Goal: Information Seeking & Learning: Find specific page/section

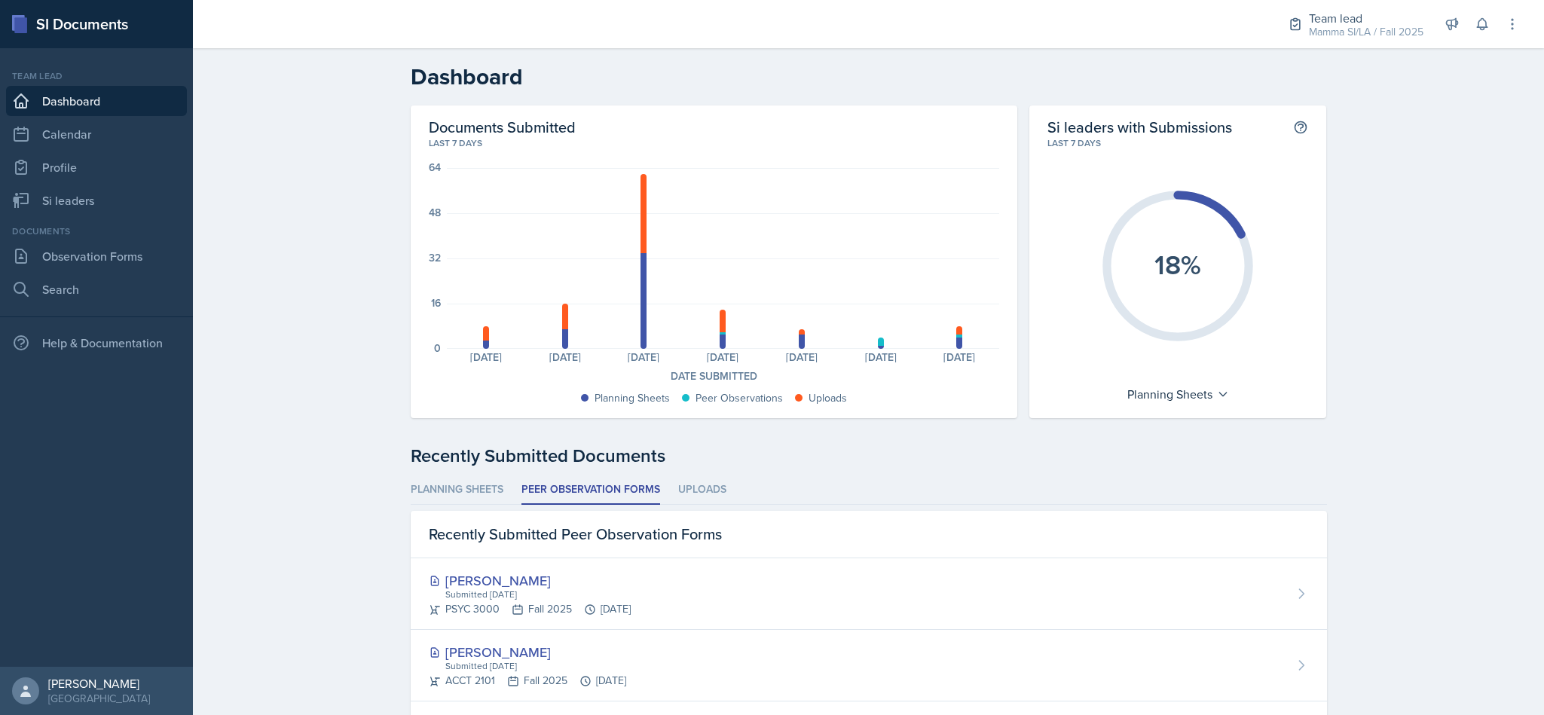
scroll to position [310, 0]
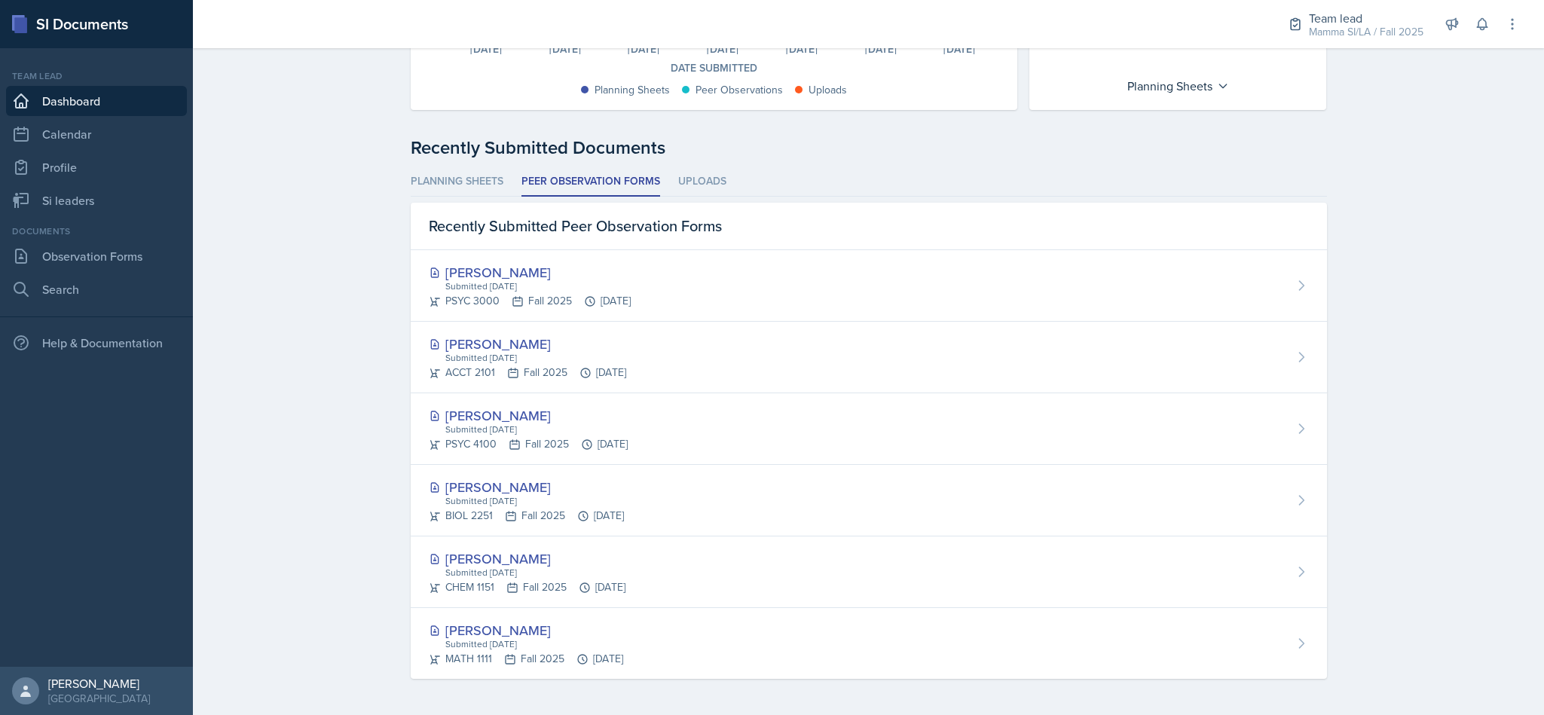
click at [91, 145] on link "Calendar" at bounding box center [96, 134] width 181 height 30
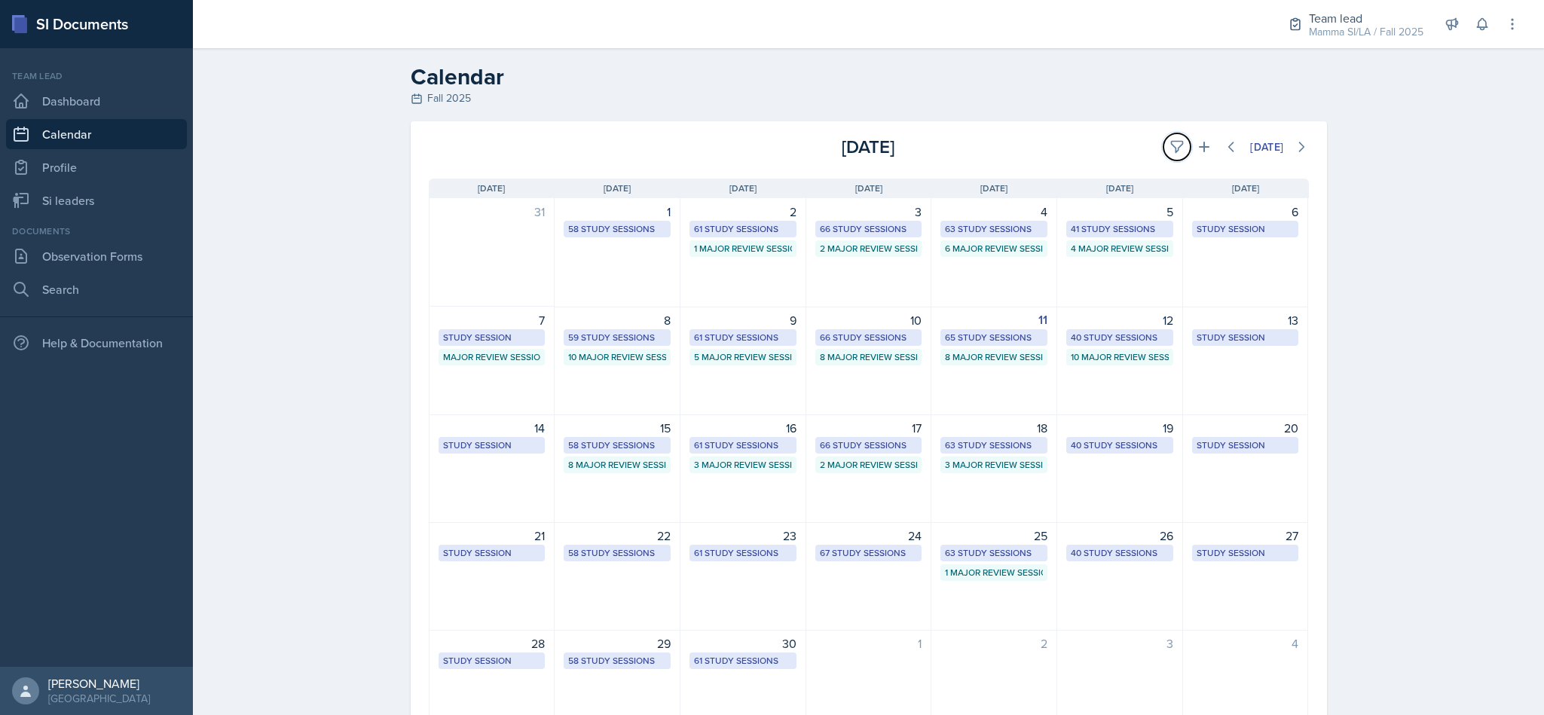
click at [1163, 149] on button at bounding box center [1176, 146] width 27 height 27
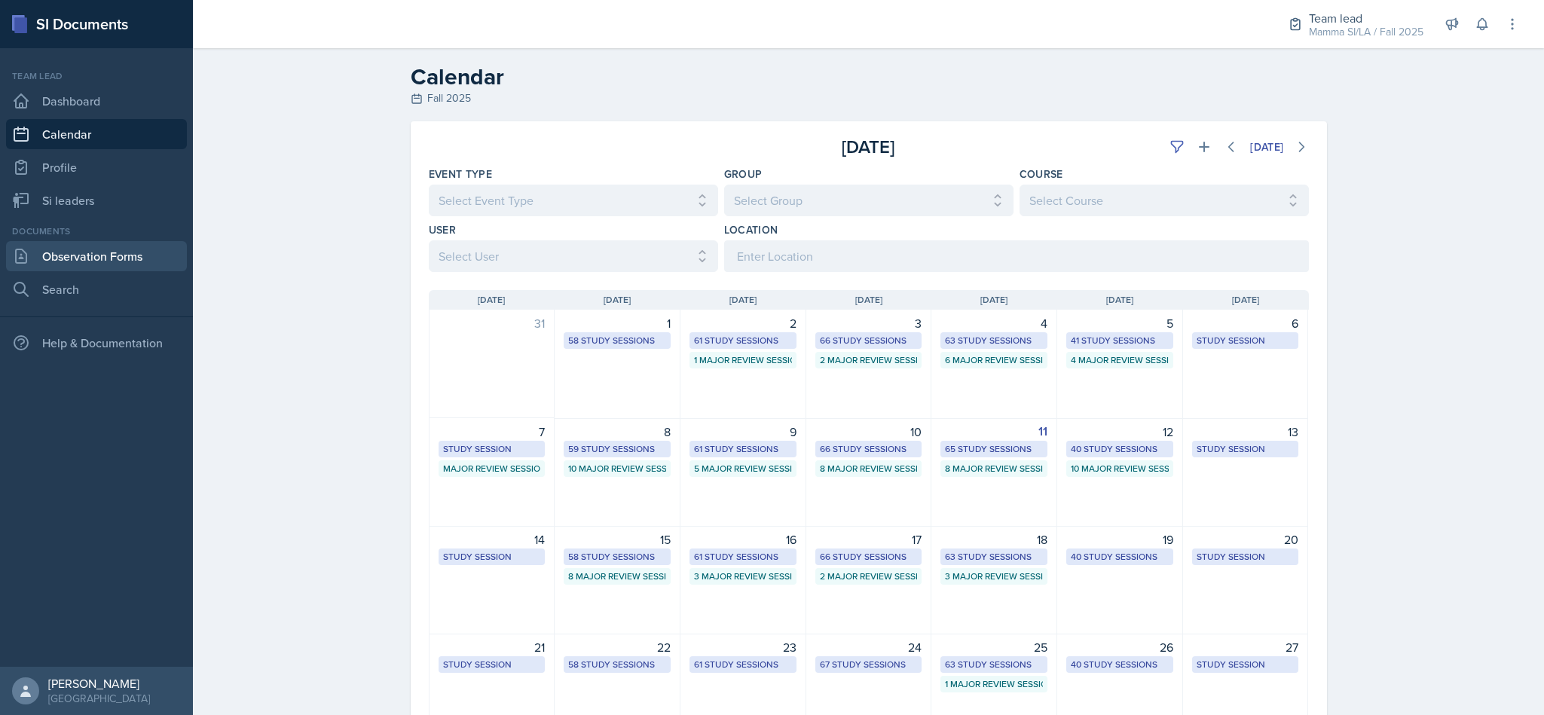
click at [14, 265] on link "Observation Forms" at bounding box center [96, 256] width 181 height 30
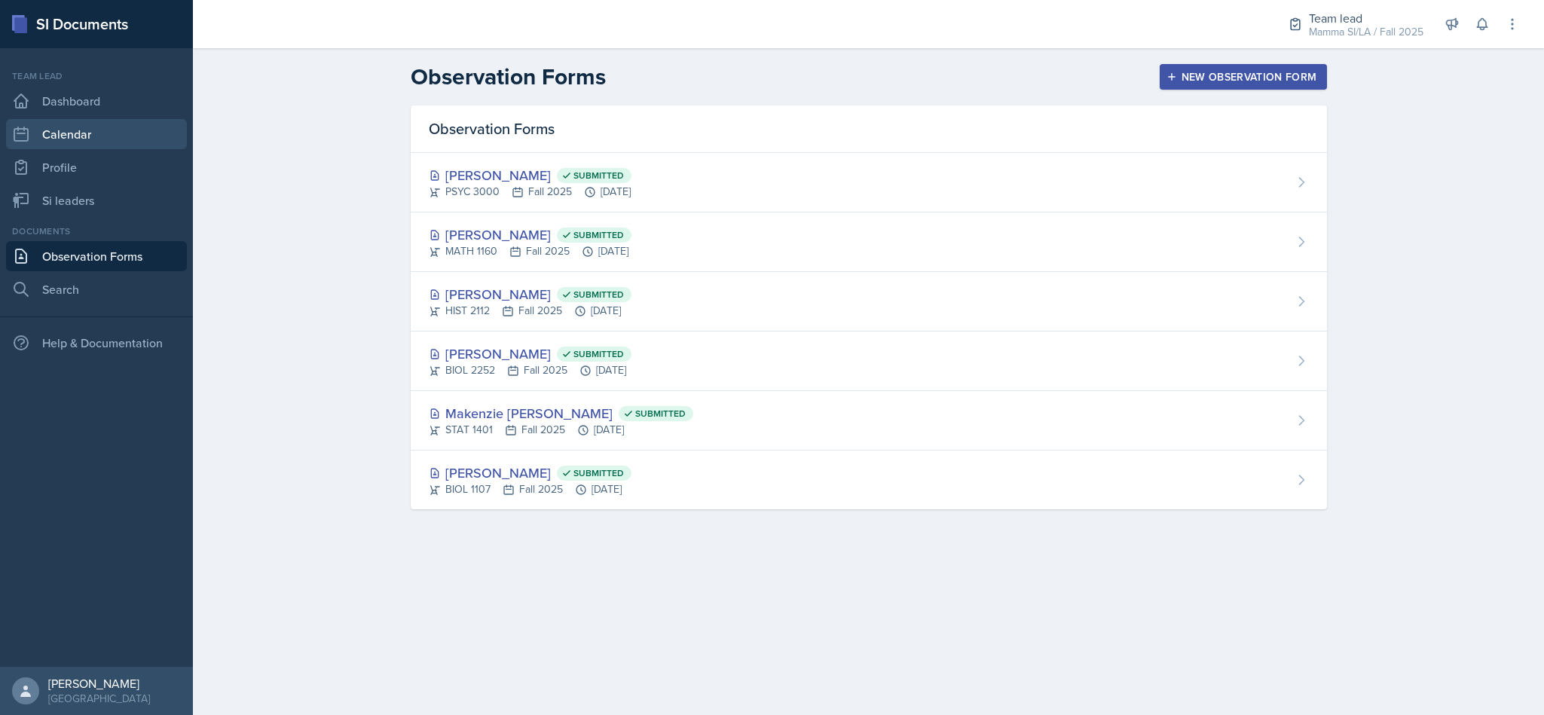
click at [55, 131] on link "Calendar" at bounding box center [96, 134] width 181 height 30
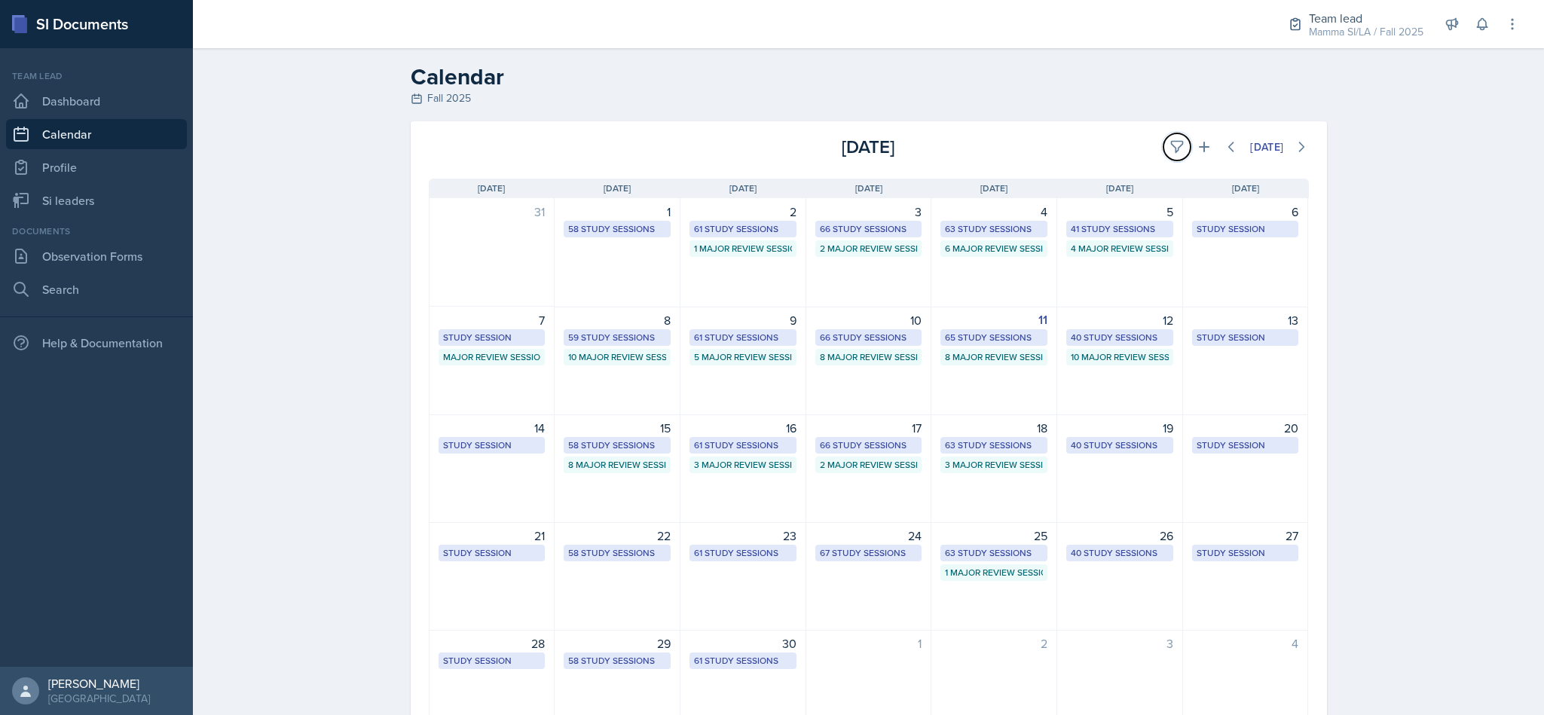
click at [1171, 149] on icon at bounding box center [1176, 147] width 11 height 11
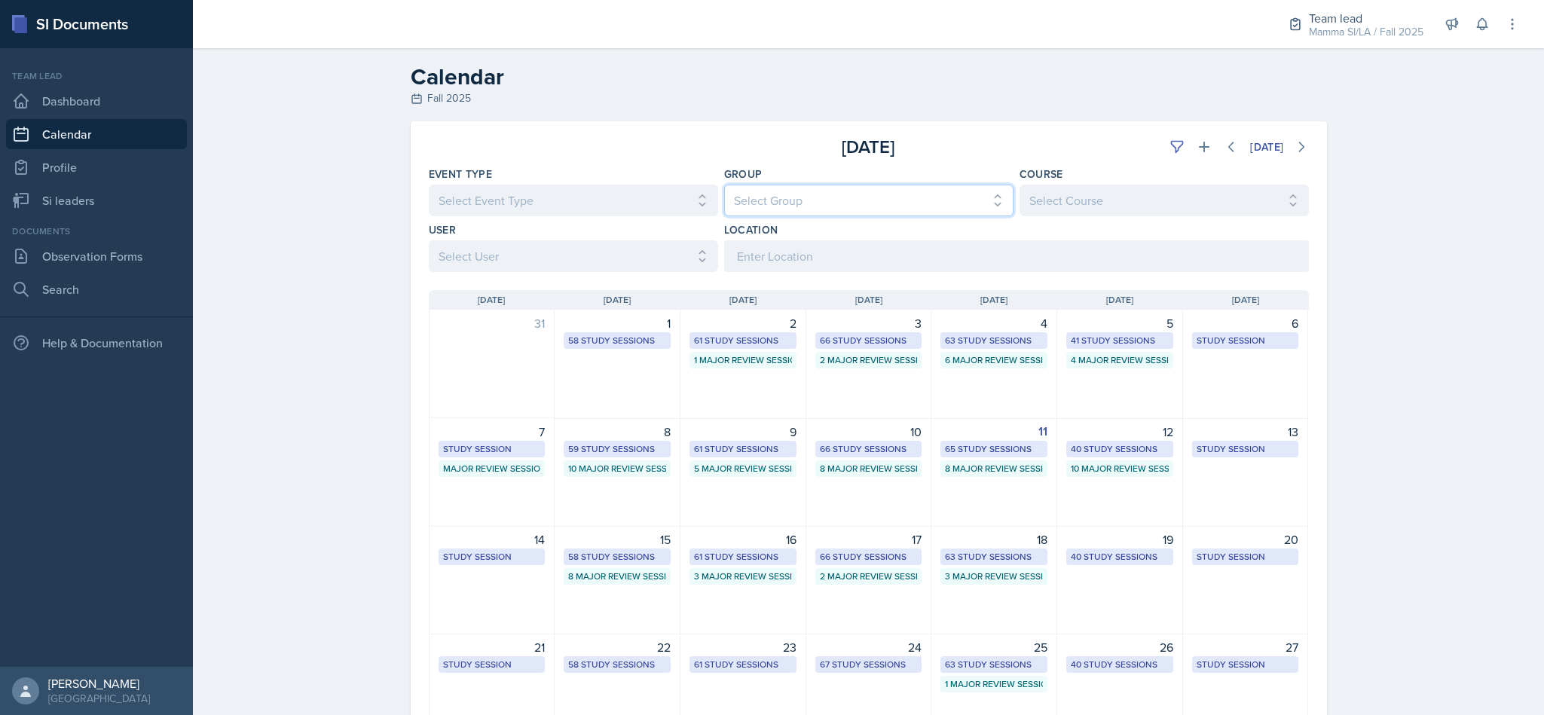
click at [768, 195] on select "Select Group All Demon SI of [GEOGRAPHIC_DATA] Les Mariettables Lion King Mamma…" at bounding box center [868, 201] width 289 height 32
select select "9642c9bf-76f9-4442-a3b4-36d015a1a667"
click at [724, 185] on select "Select Group All Demon SI of [GEOGRAPHIC_DATA] Les Mariettables Lion King Mamma…" at bounding box center [868, 201] width 289 height 32
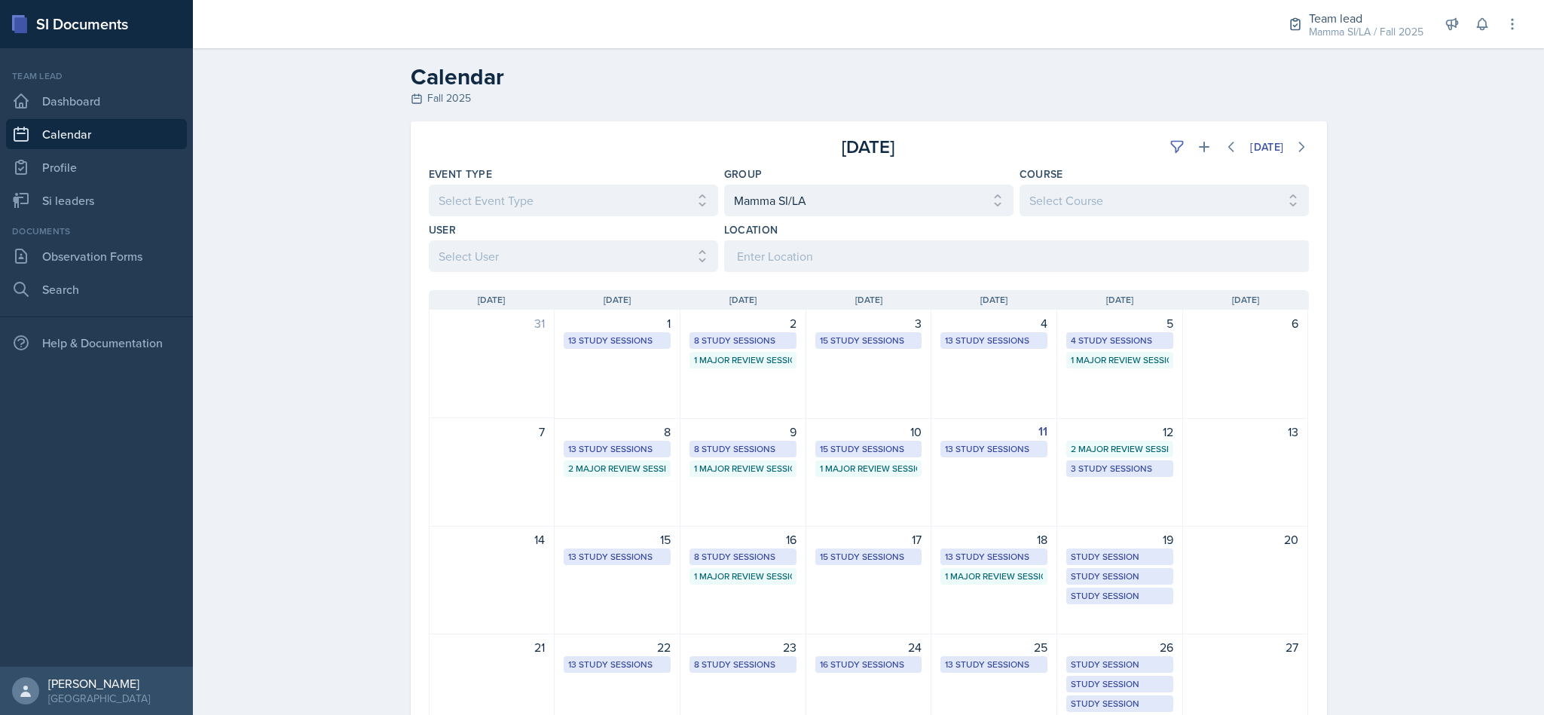
click at [1078, 358] on div "1 Major Review Session" at bounding box center [1119, 360] width 98 height 14
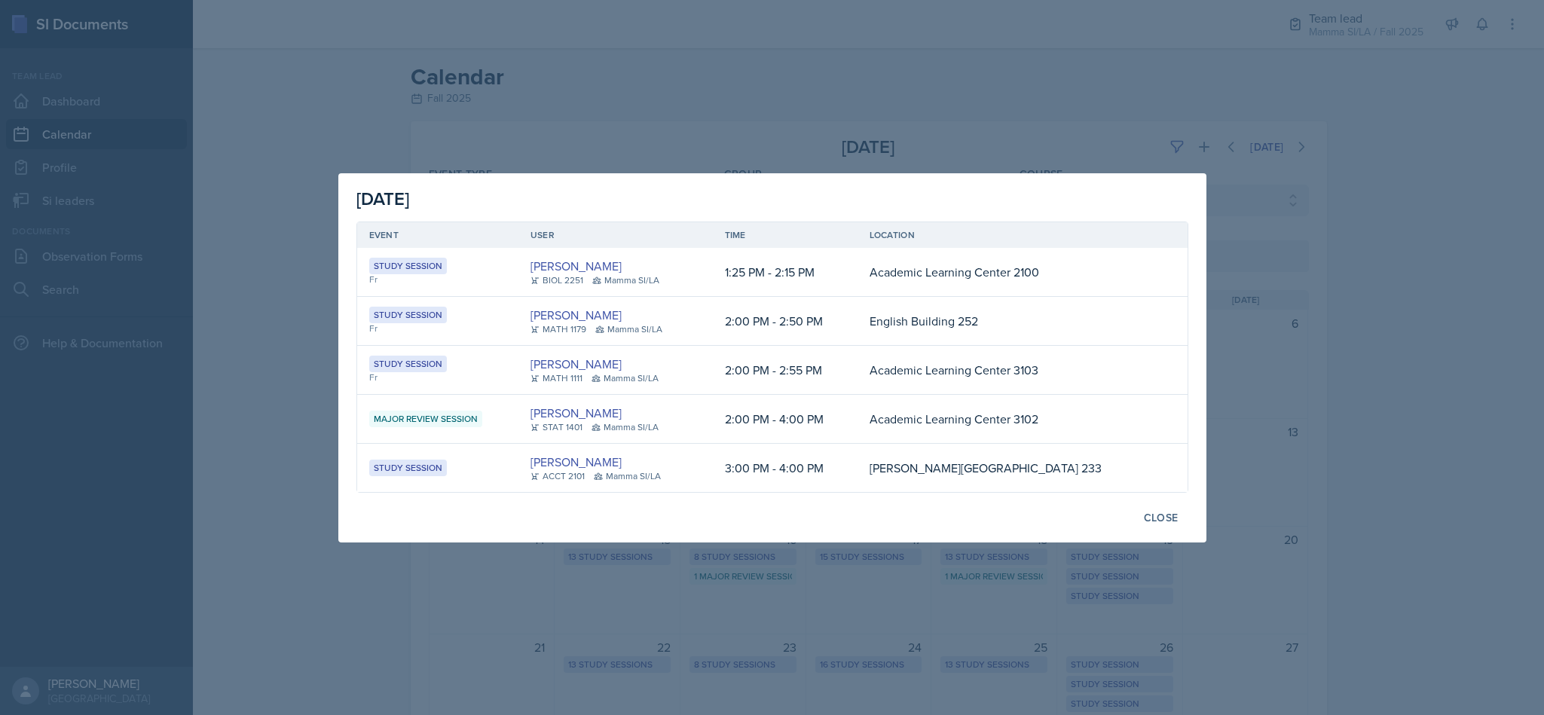
click at [310, 121] on div at bounding box center [772, 357] width 1544 height 715
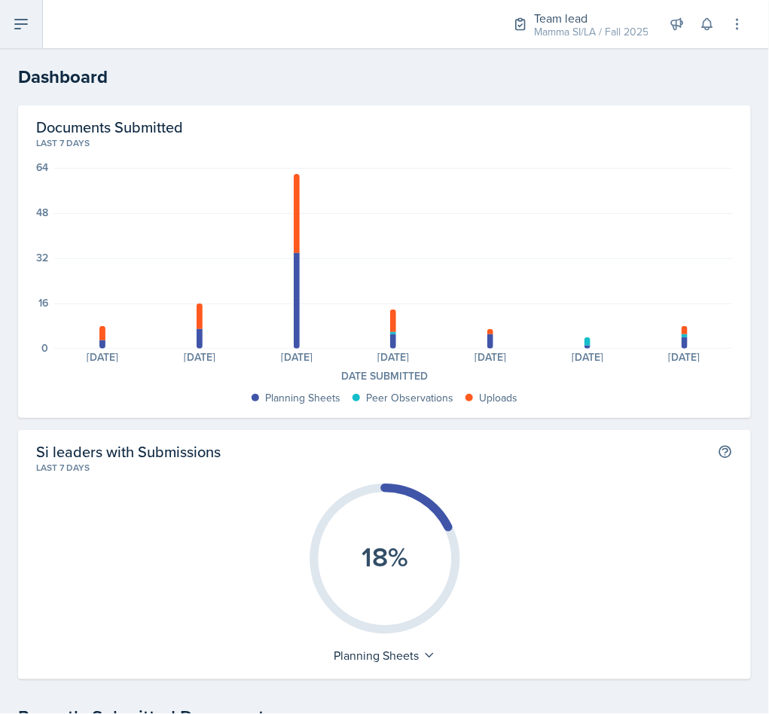
click at [28, 41] on button at bounding box center [21, 24] width 43 height 48
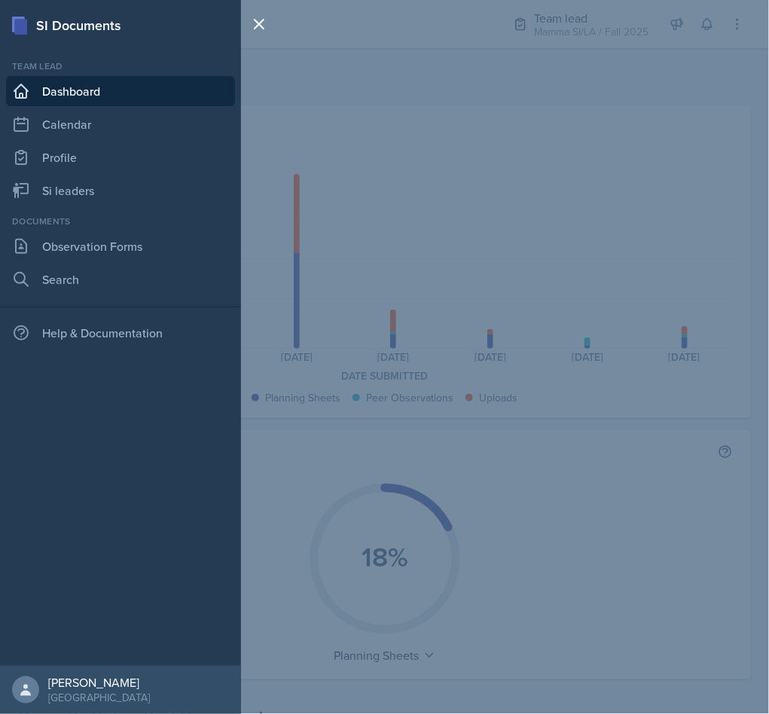
click at [60, 192] on link "Si leaders" at bounding box center [120, 191] width 229 height 30
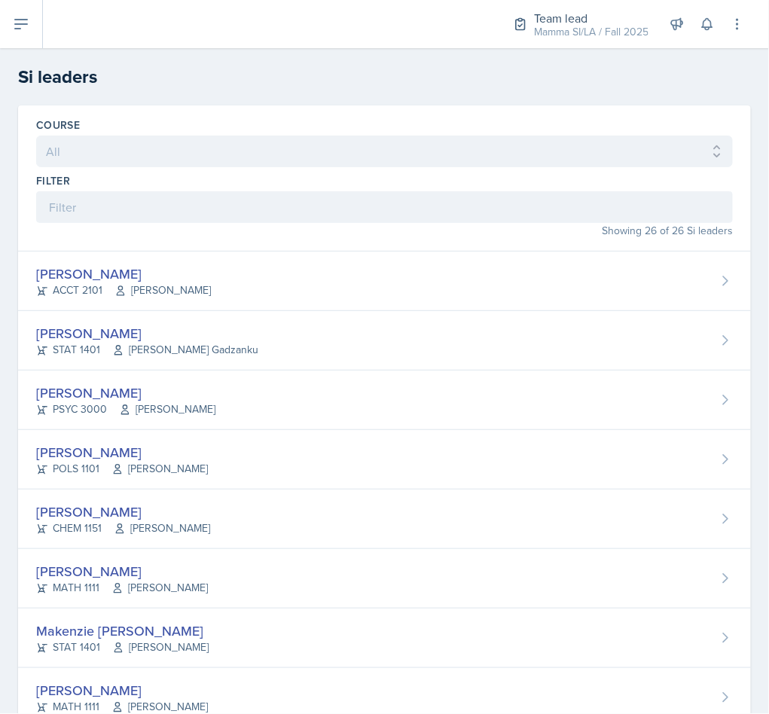
click at [80, 280] on div "[PERSON_NAME]" at bounding box center [123, 274] width 175 height 20
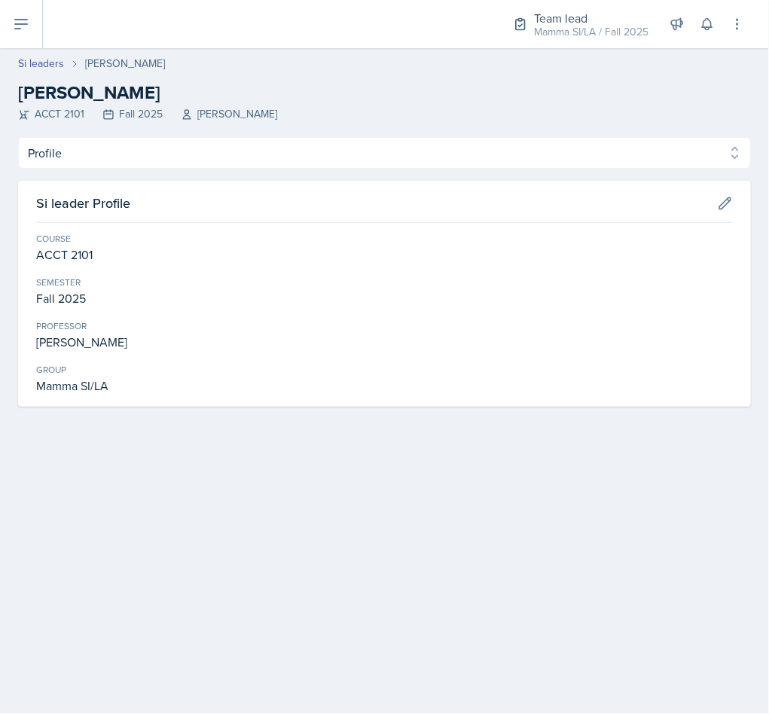
click at [35, 66] on link "Si leaders" at bounding box center [41, 64] width 46 height 16
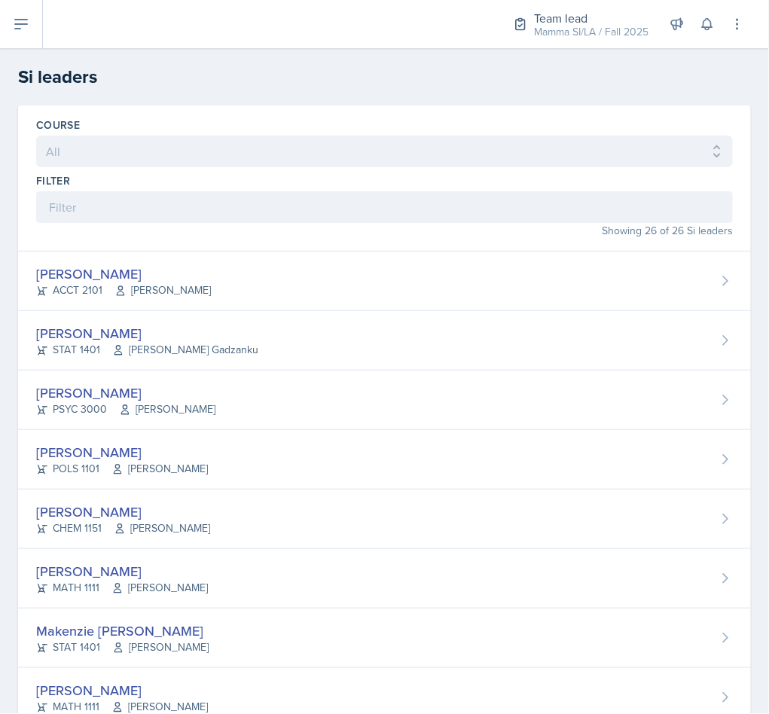
click at [77, 349] on div "STAT 1401 Livingstone Gadzanku" at bounding box center [147, 350] width 222 height 16
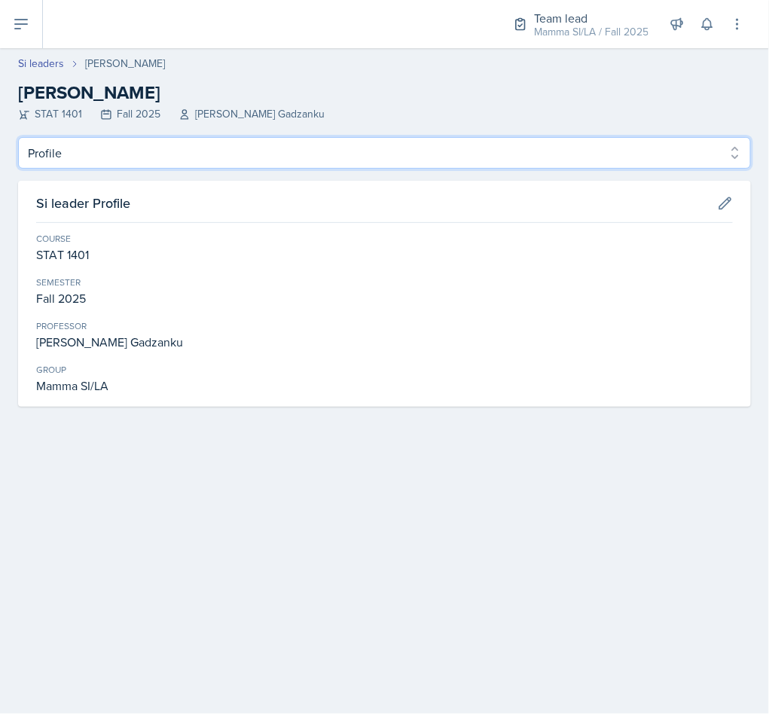
click at [56, 158] on select "Profile Planning Sheets Observation Forms Uploads" at bounding box center [384, 153] width 733 height 32
click at [18, 137] on select "Profile Planning Sheets Observation Forms Uploads" at bounding box center [384, 153] width 733 height 32
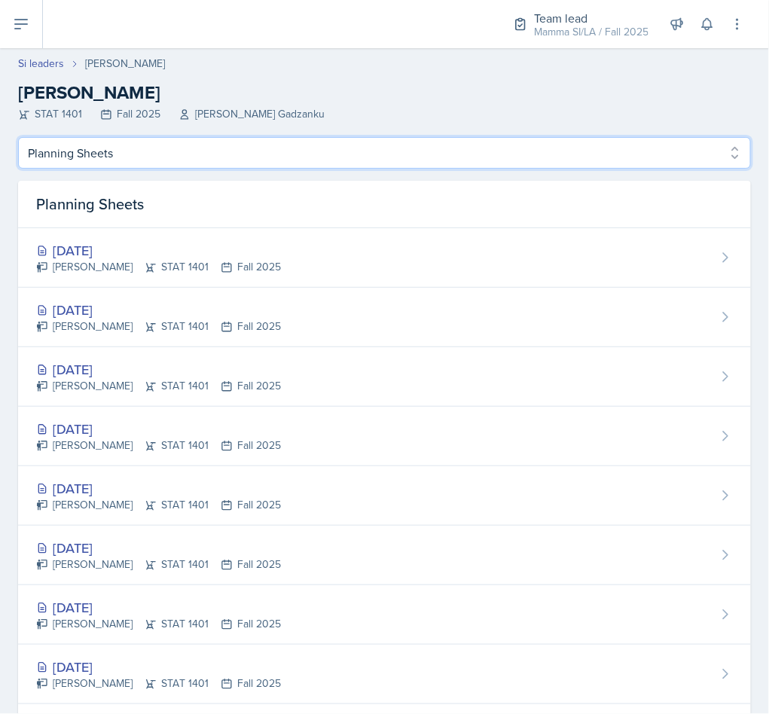
click at [57, 156] on select "Profile Planning Sheets Observation Forms Uploads" at bounding box center [384, 153] width 733 height 32
select select "Observation Forms"
click at [18, 137] on select "Profile Planning Sheets Observation Forms Uploads" at bounding box center [384, 153] width 733 height 32
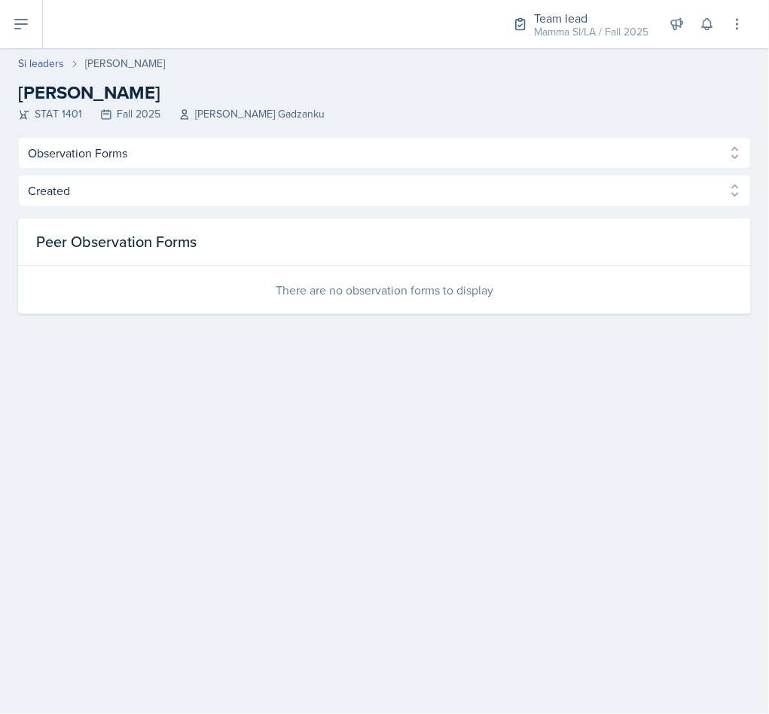
click at [29, 70] on link "Si leaders" at bounding box center [41, 64] width 46 height 16
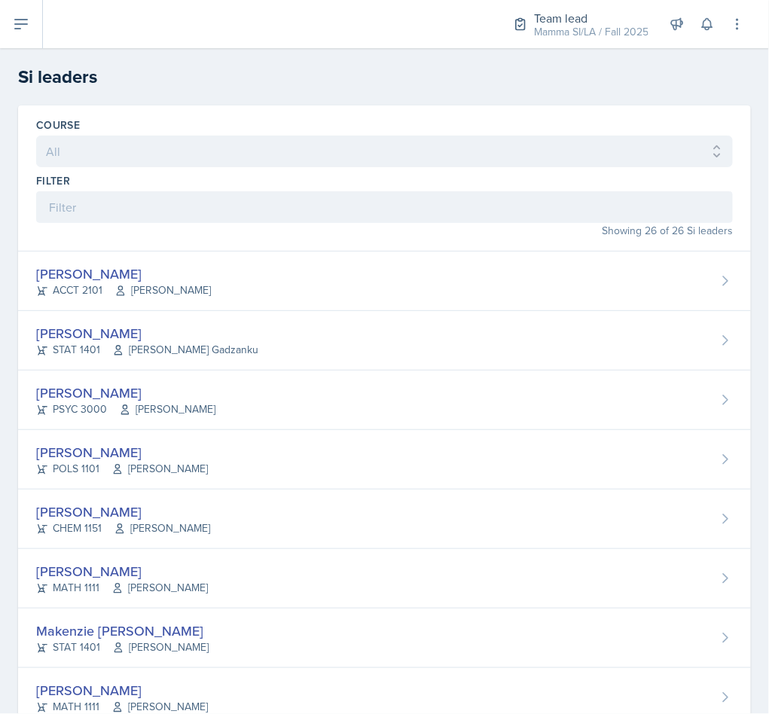
click at [38, 59] on header "Si leaders" at bounding box center [384, 76] width 769 height 57
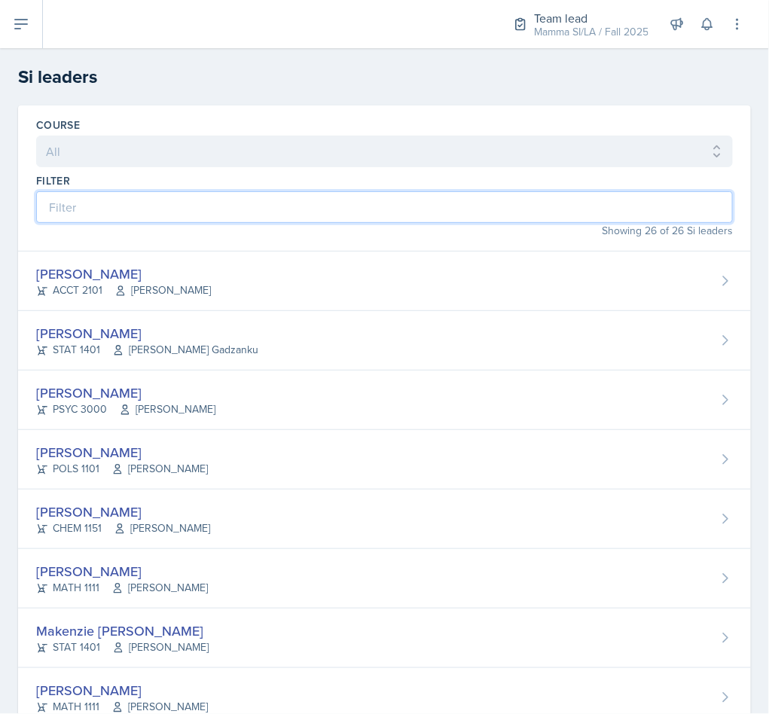
click at [63, 201] on input at bounding box center [384, 207] width 697 height 32
type input "sav"
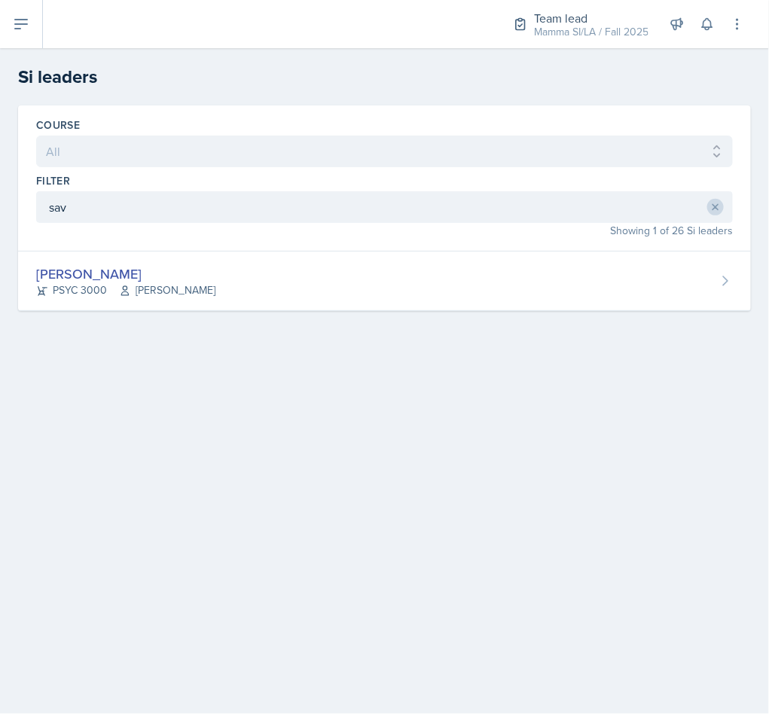
click at [78, 263] on div "Savannah Barnhart PSYC 3000 Hansol Rheem" at bounding box center [384, 282] width 733 height 60
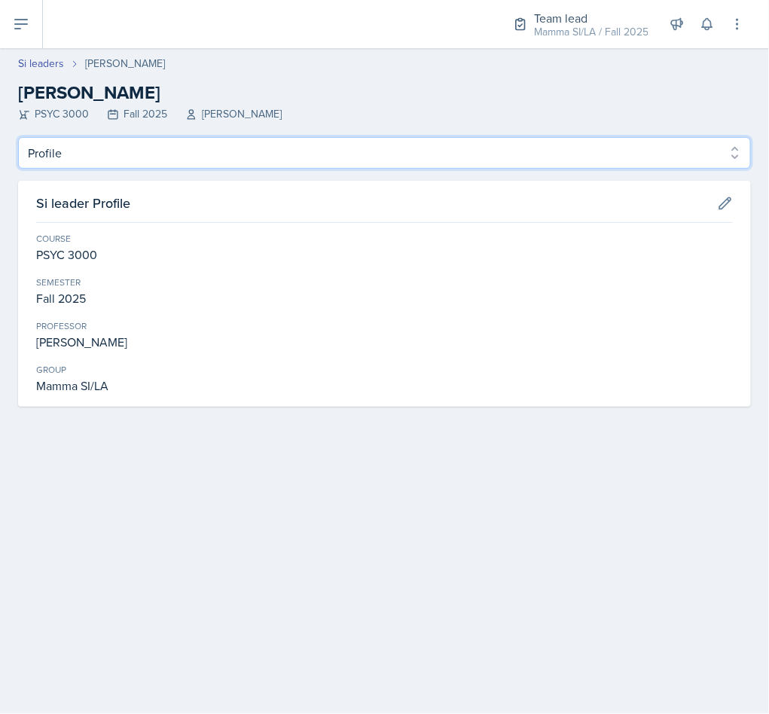
click at [71, 163] on select "Profile Planning Sheets Observation Forms Uploads" at bounding box center [384, 153] width 733 height 32
select select "Observation Forms"
click at [18, 137] on select "Profile Planning Sheets Observation Forms Uploads" at bounding box center [384, 153] width 733 height 32
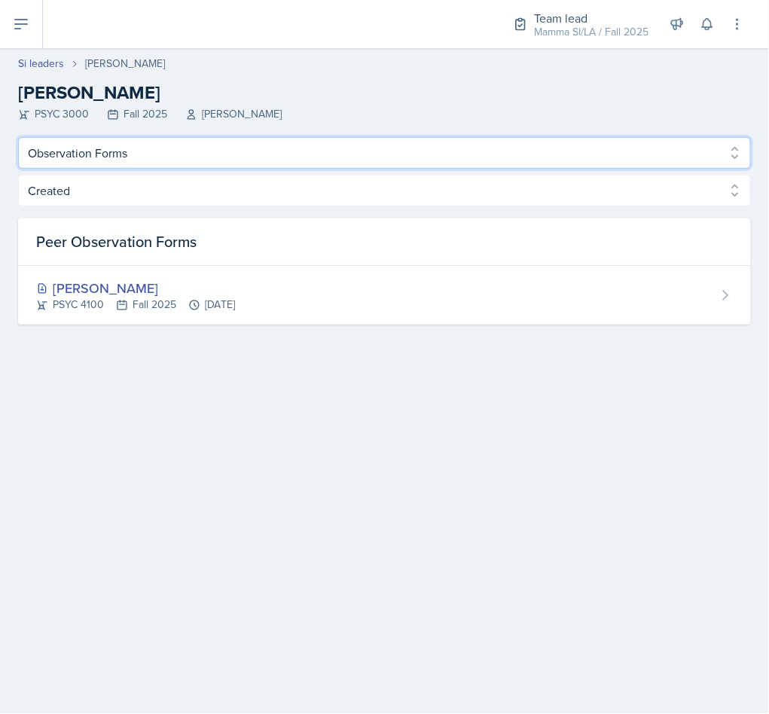
click at [54, 166] on select "Profile Planning Sheets Observation Forms Uploads" at bounding box center [384, 153] width 733 height 32
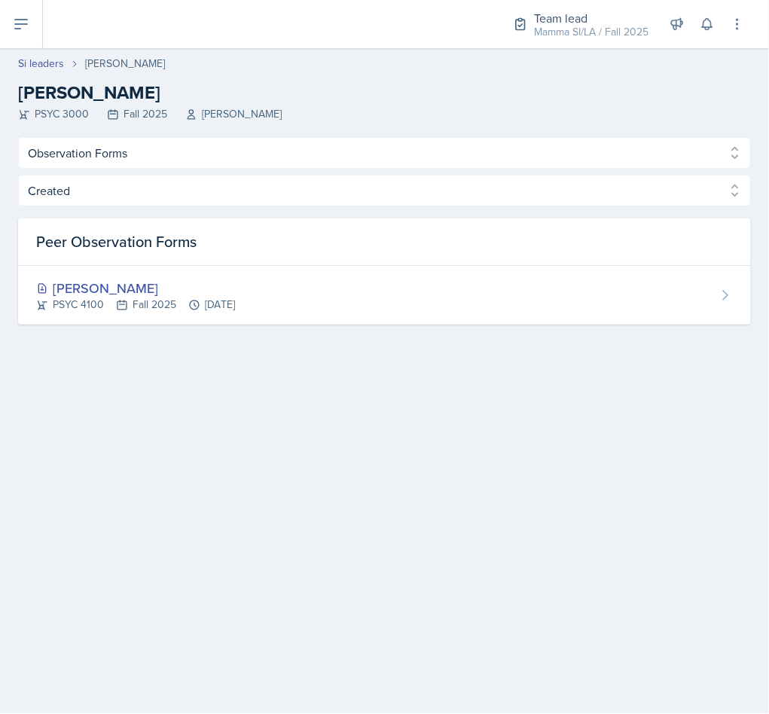
click at [70, 376] on main "Si leaders Savannah Barnhart Savannah Barnhart PSYC 3000 Fall 2025 Hansol Rheem…" at bounding box center [384, 381] width 769 height 666
click at [37, 66] on link "Si leaders" at bounding box center [41, 64] width 46 height 16
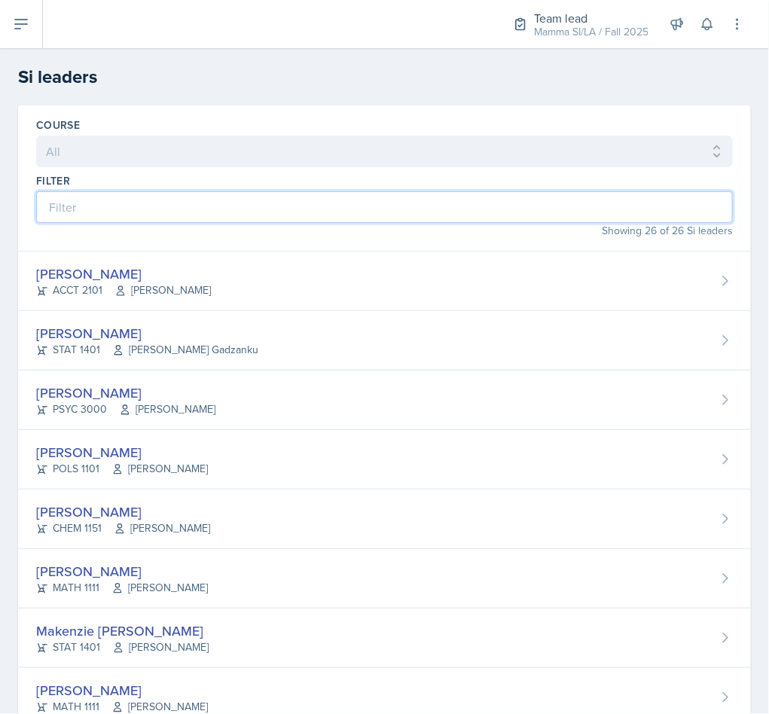
click at [59, 213] on input at bounding box center [384, 207] width 697 height 32
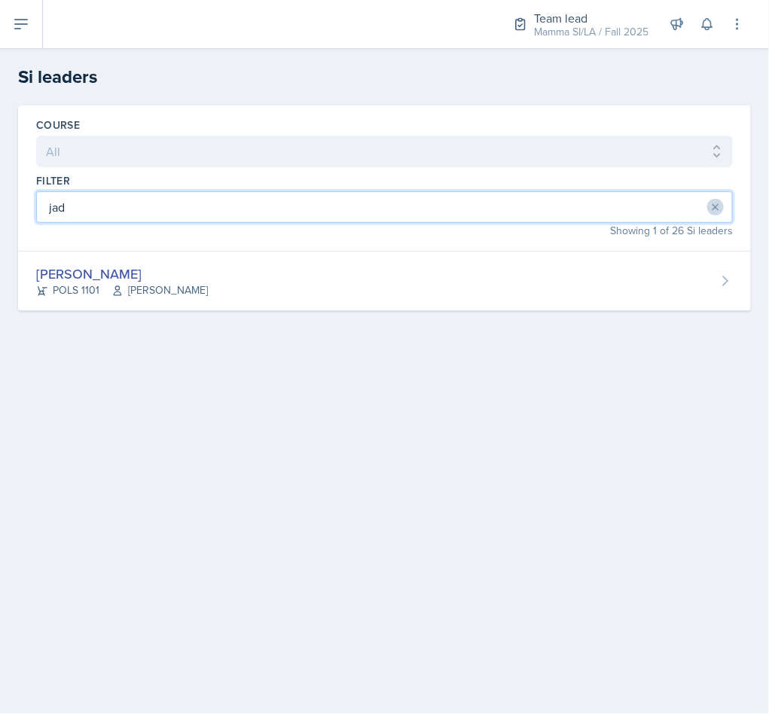
type input "jada"
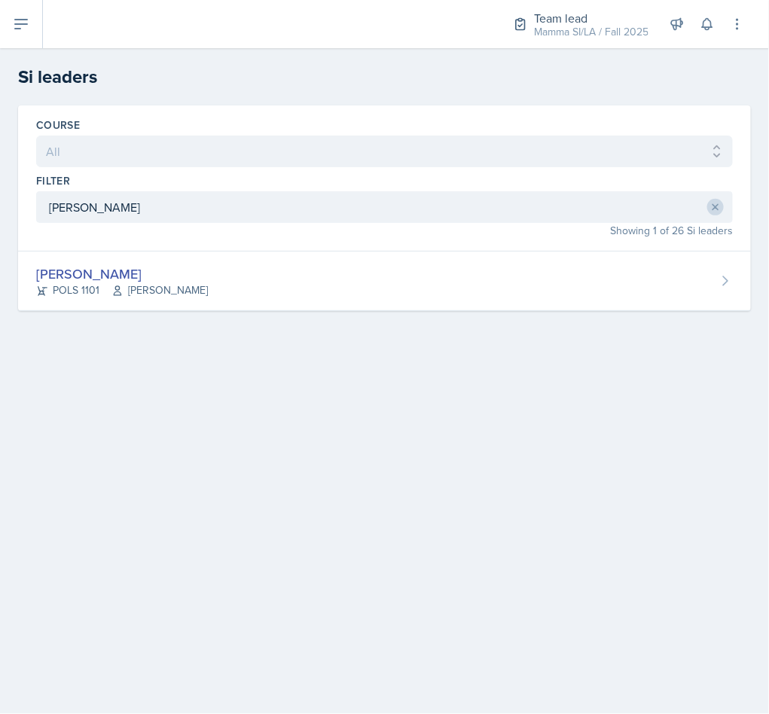
click at [98, 292] on div "POLS 1101 Semline Singleton" at bounding box center [122, 290] width 172 height 16
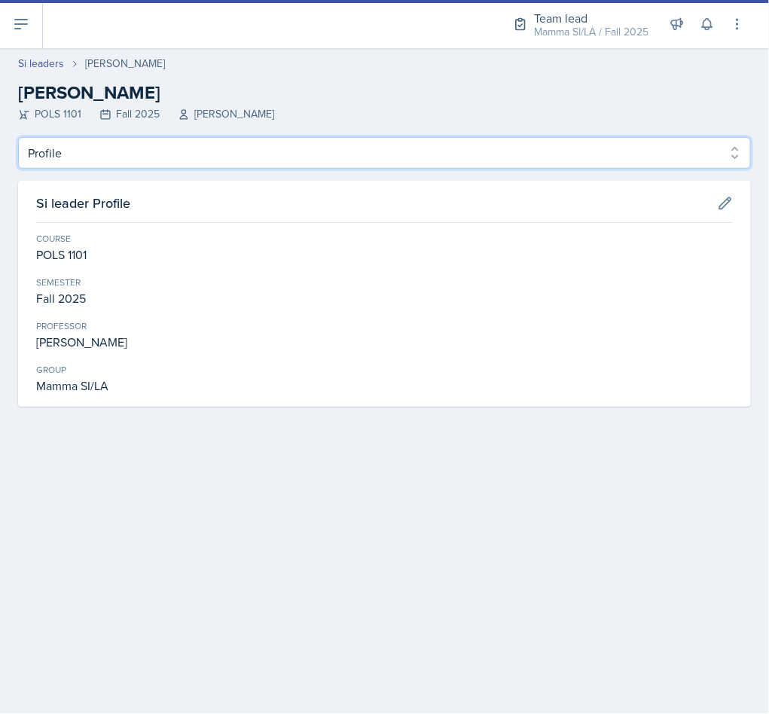
click at [60, 158] on select "Profile Planning Sheets Observation Forms Uploads" at bounding box center [384, 153] width 733 height 32
click at [18, 137] on select "Profile Planning Sheets Observation Forms Uploads" at bounding box center [384, 153] width 733 height 32
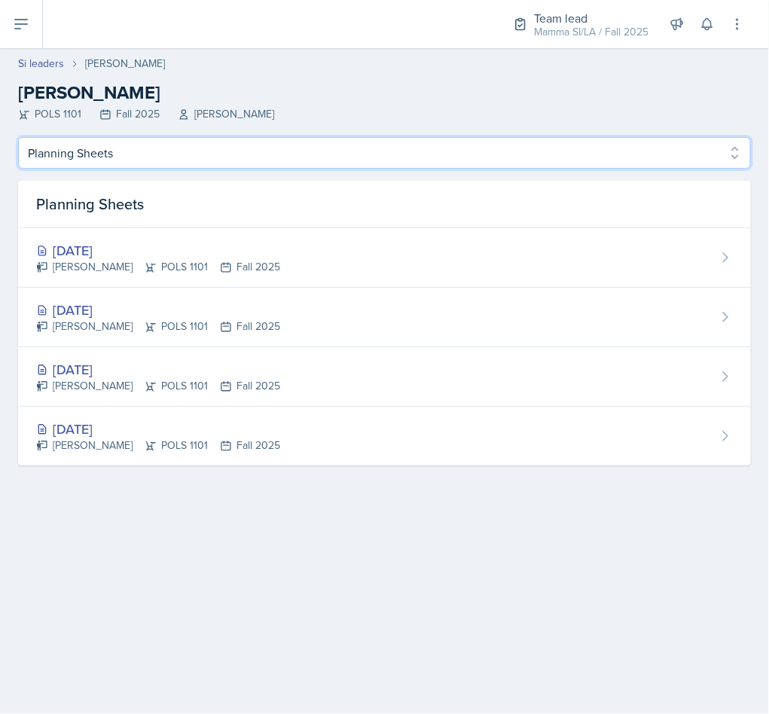
click at [56, 163] on select "Profile Planning Sheets Observation Forms Uploads" at bounding box center [384, 153] width 733 height 32
select select "Observation Forms"
click at [18, 137] on select "Profile Planning Sheets Observation Forms Uploads" at bounding box center [384, 153] width 733 height 32
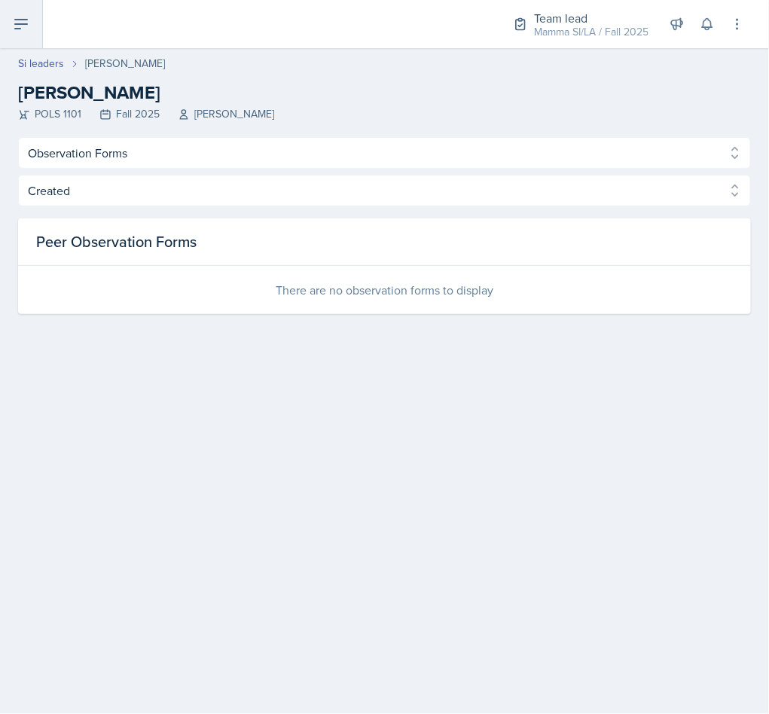
click at [28, 47] on button at bounding box center [21, 24] width 43 height 48
click at [0, 0] on div "SI Documents Team lead Dashboard Calendar Profile Si leaders Documents Observat…" at bounding box center [0, 0] width 0 height 0
click at [44, 69] on link "Si leaders" at bounding box center [41, 64] width 46 height 16
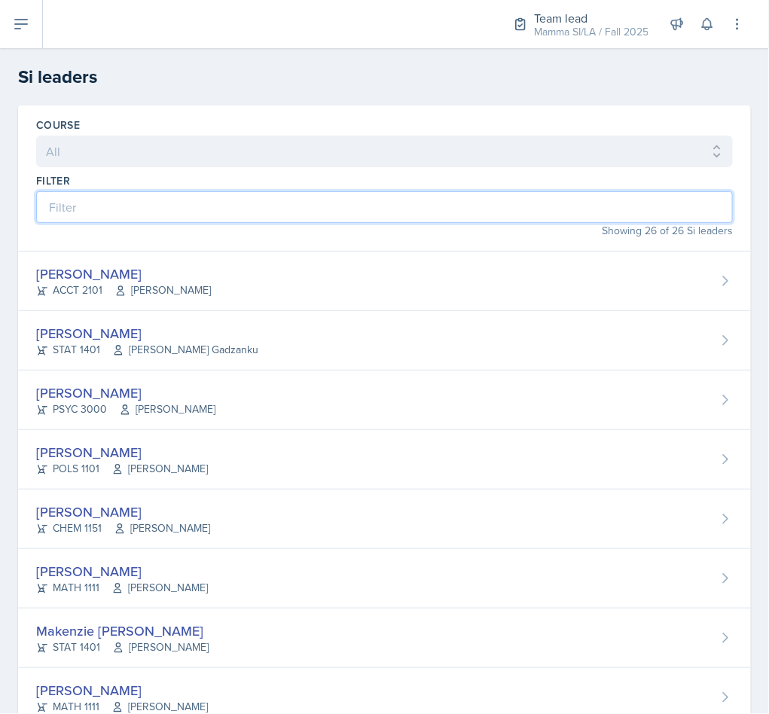
click at [73, 209] on input at bounding box center [384, 207] width 697 height 32
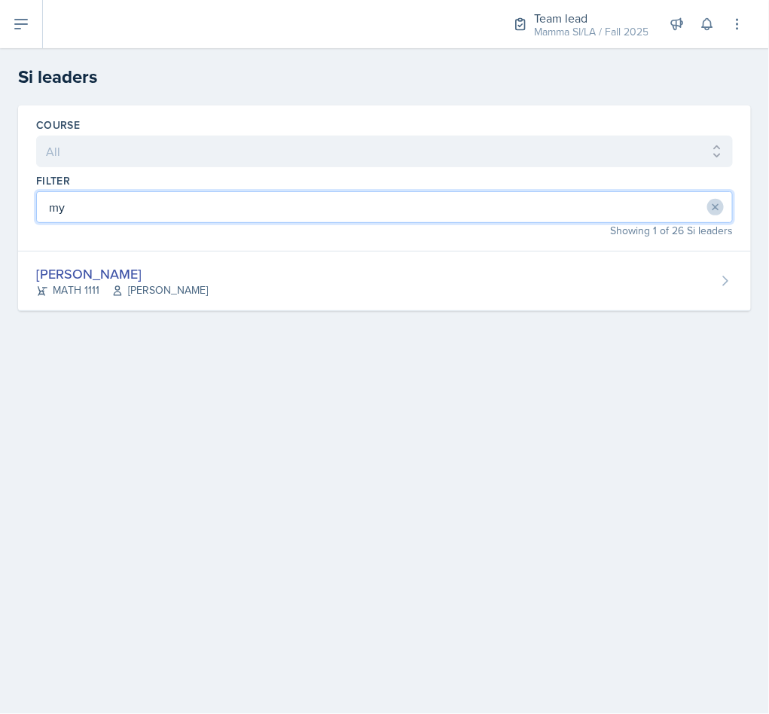
type input "myr"
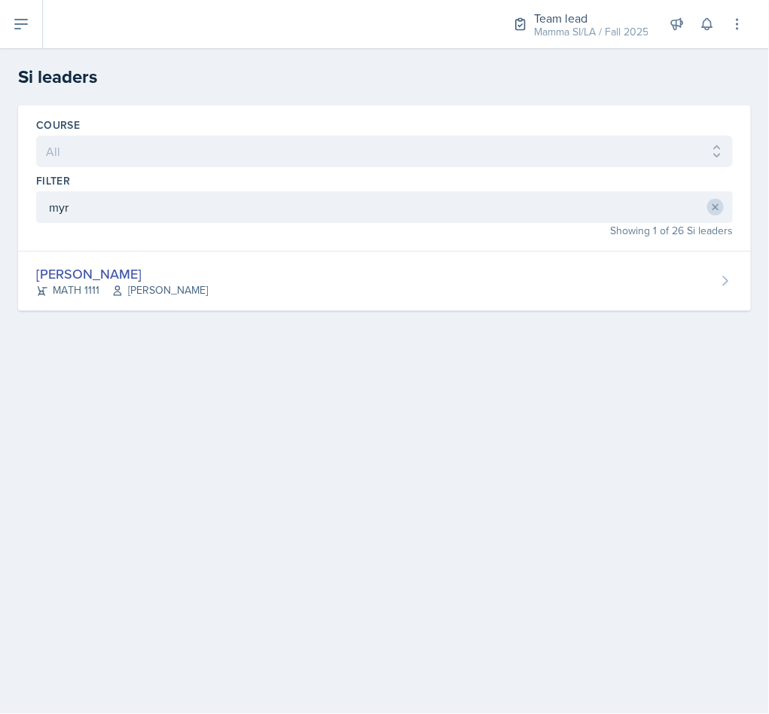
click at [84, 282] on div "[PERSON_NAME]" at bounding box center [122, 274] width 172 height 20
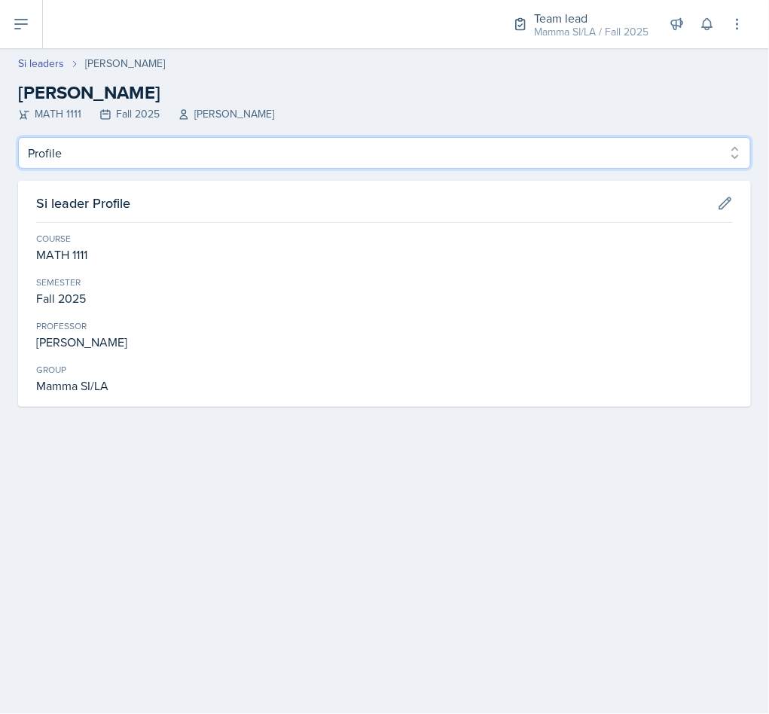
click at [36, 152] on select "Profile Planning Sheets Observation Forms Uploads" at bounding box center [384, 153] width 733 height 32
click at [18, 137] on select "Profile Planning Sheets Observation Forms Uploads" at bounding box center [384, 153] width 733 height 32
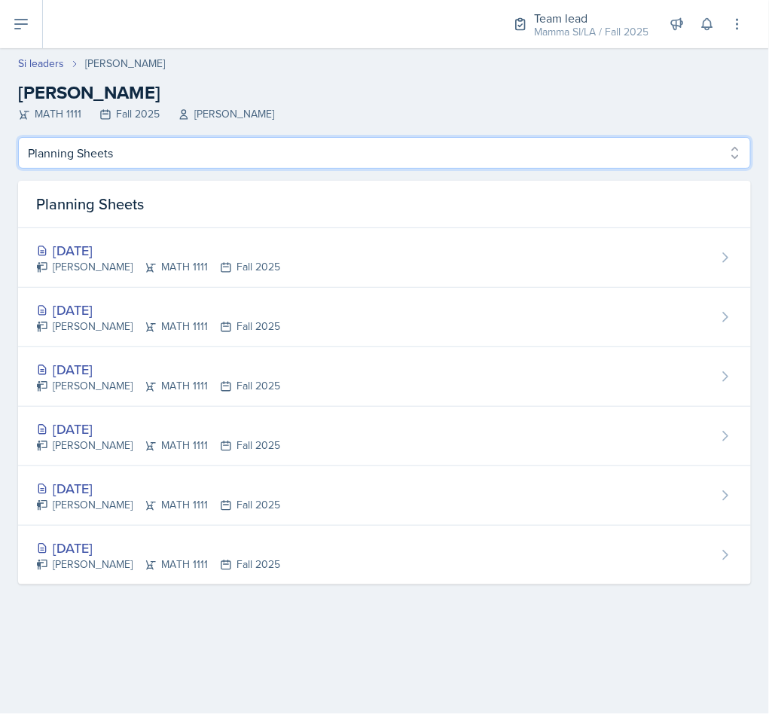
click at [32, 156] on select "Profile Planning Sheets Observation Forms Uploads" at bounding box center [384, 153] width 733 height 32
select select "Observation Forms"
click at [18, 137] on select "Profile Planning Sheets Observation Forms Uploads" at bounding box center [384, 153] width 733 height 32
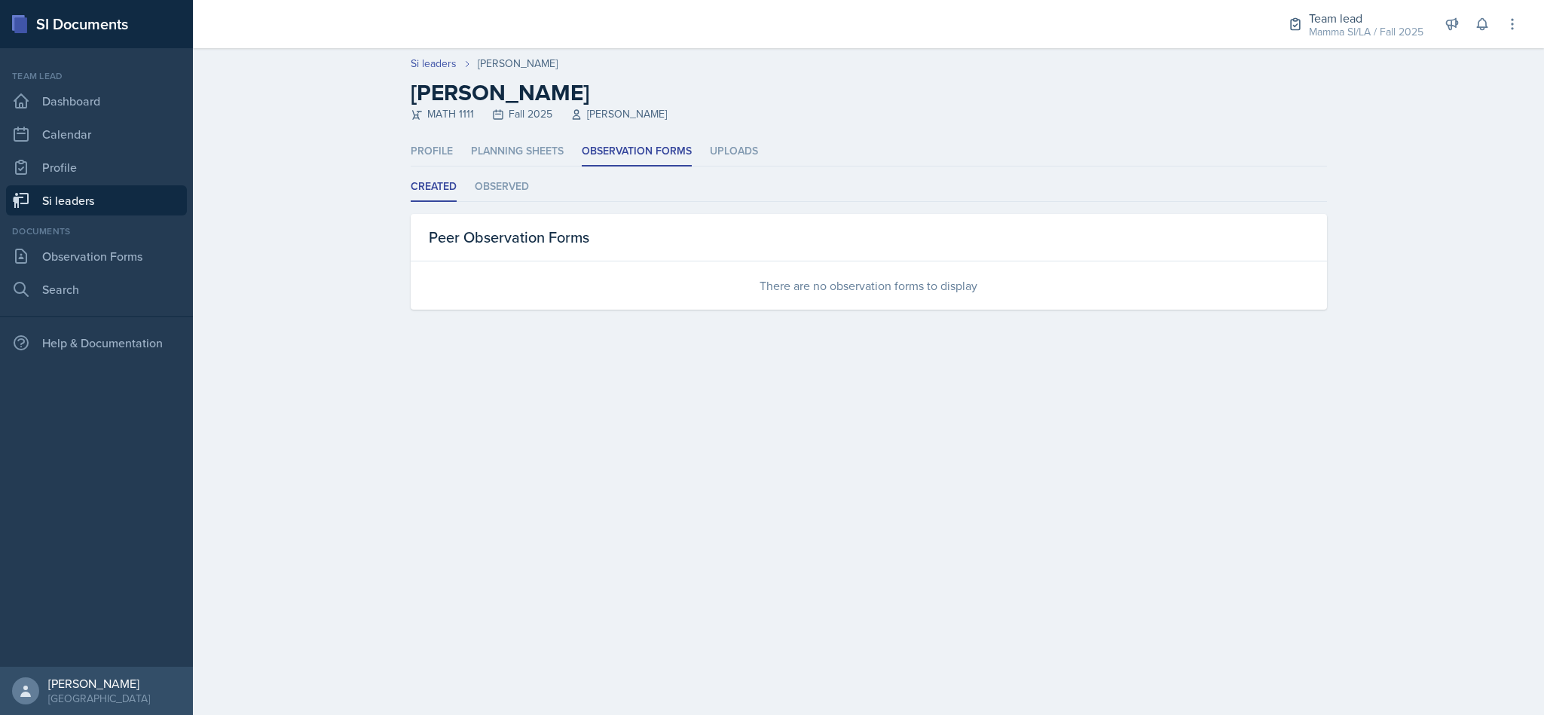
click at [127, 206] on link "Si leaders" at bounding box center [96, 200] width 181 height 30
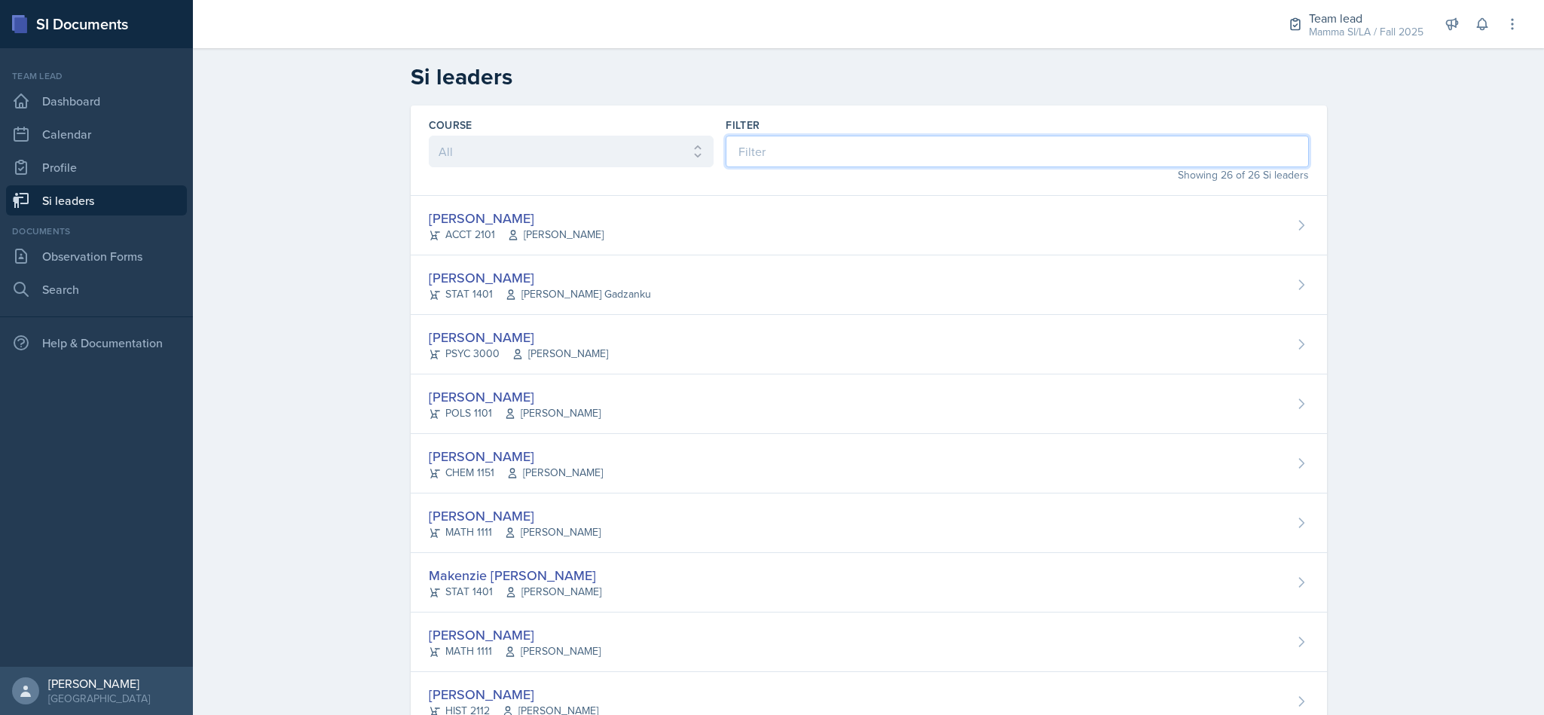
click at [768, 151] on input at bounding box center [1016, 152] width 582 height 32
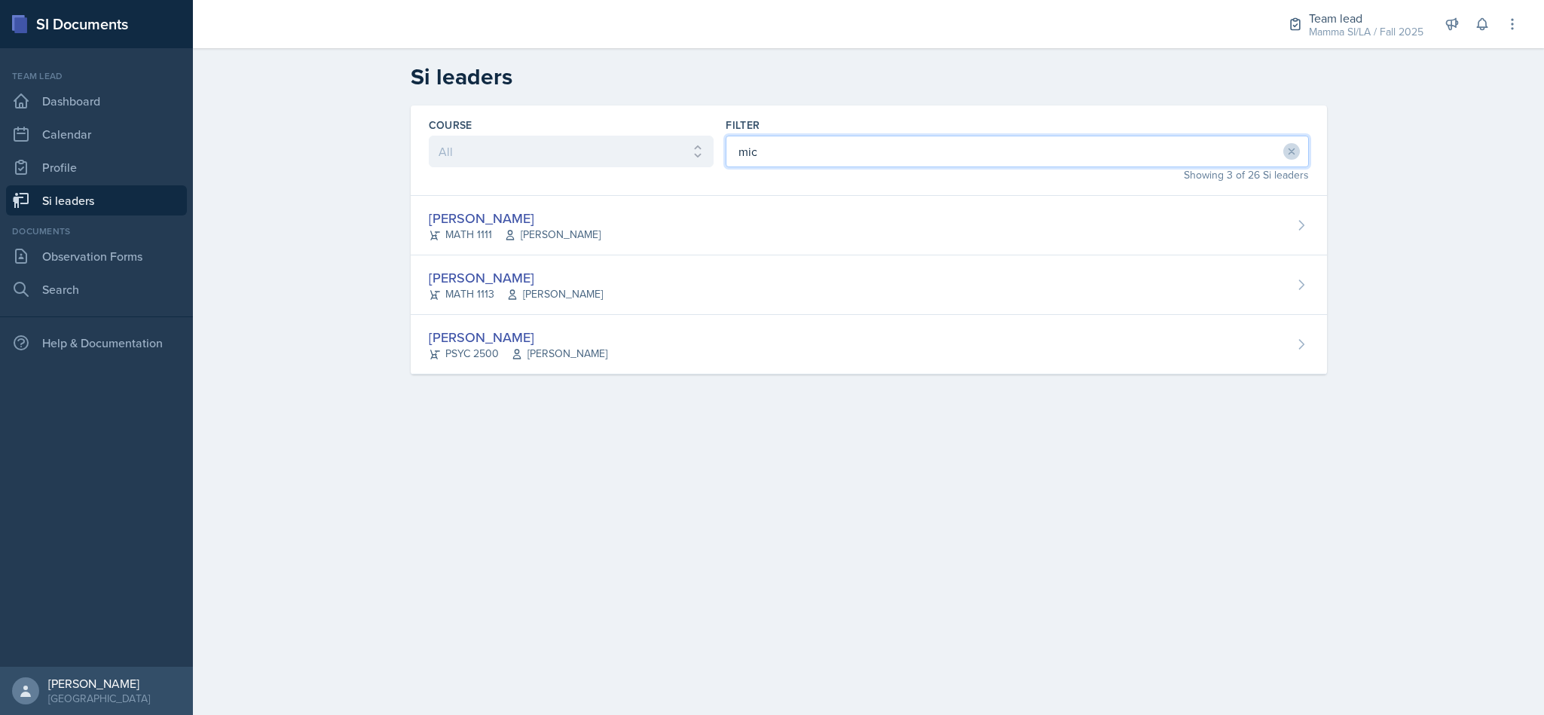
type input "mich"
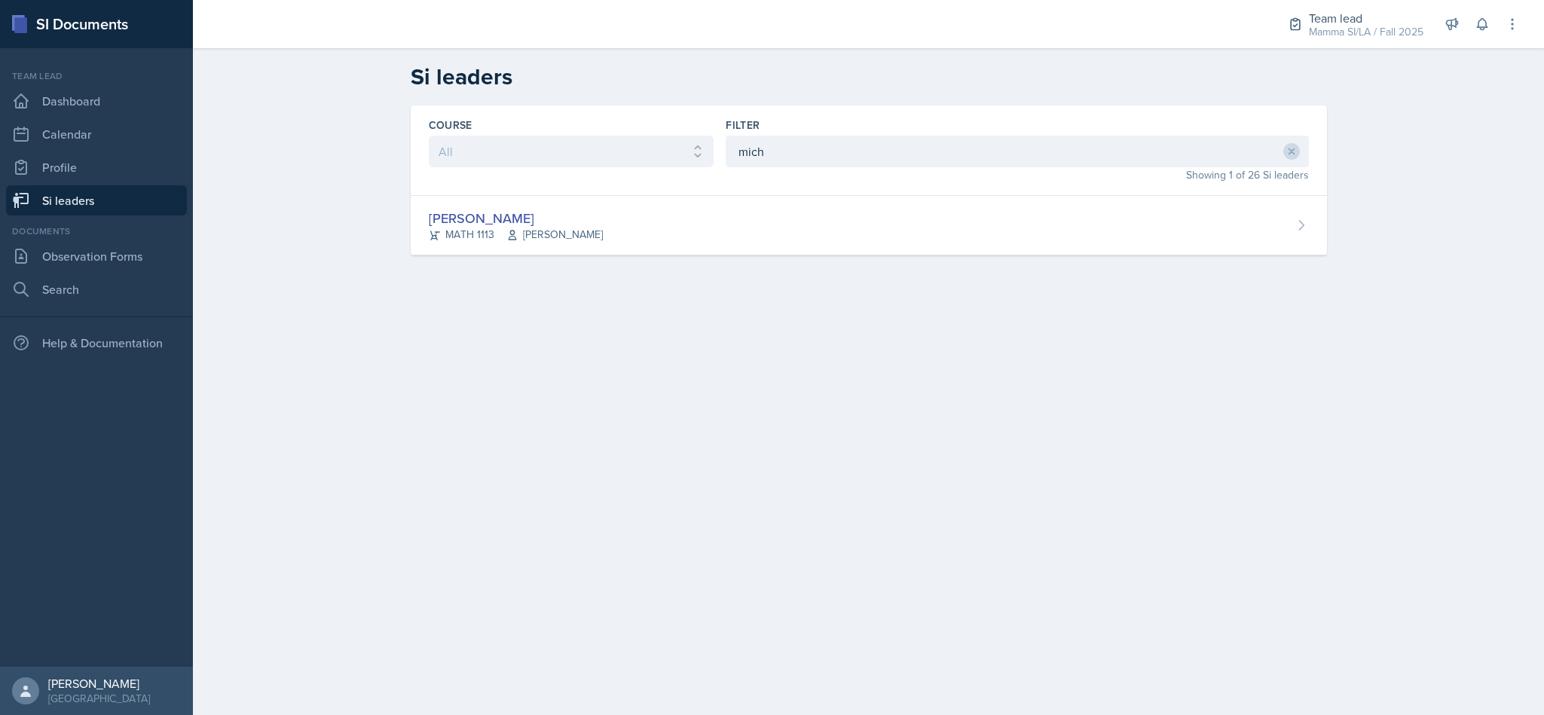
click at [768, 210] on div "Michael Golsen MATH 1113 Hasan Palta" at bounding box center [869, 226] width 916 height 60
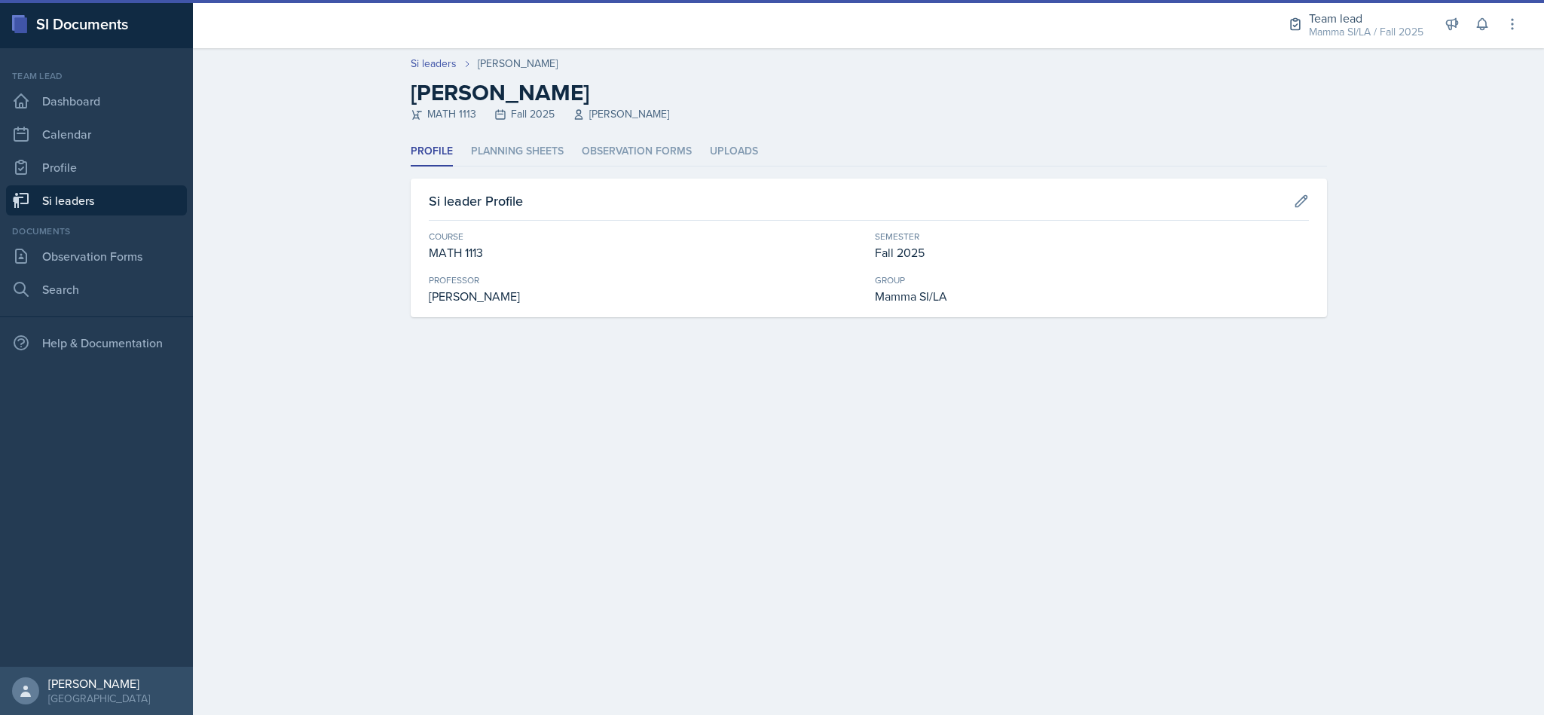
click at [527, 154] on li "Planning Sheets" at bounding box center [517, 151] width 93 height 29
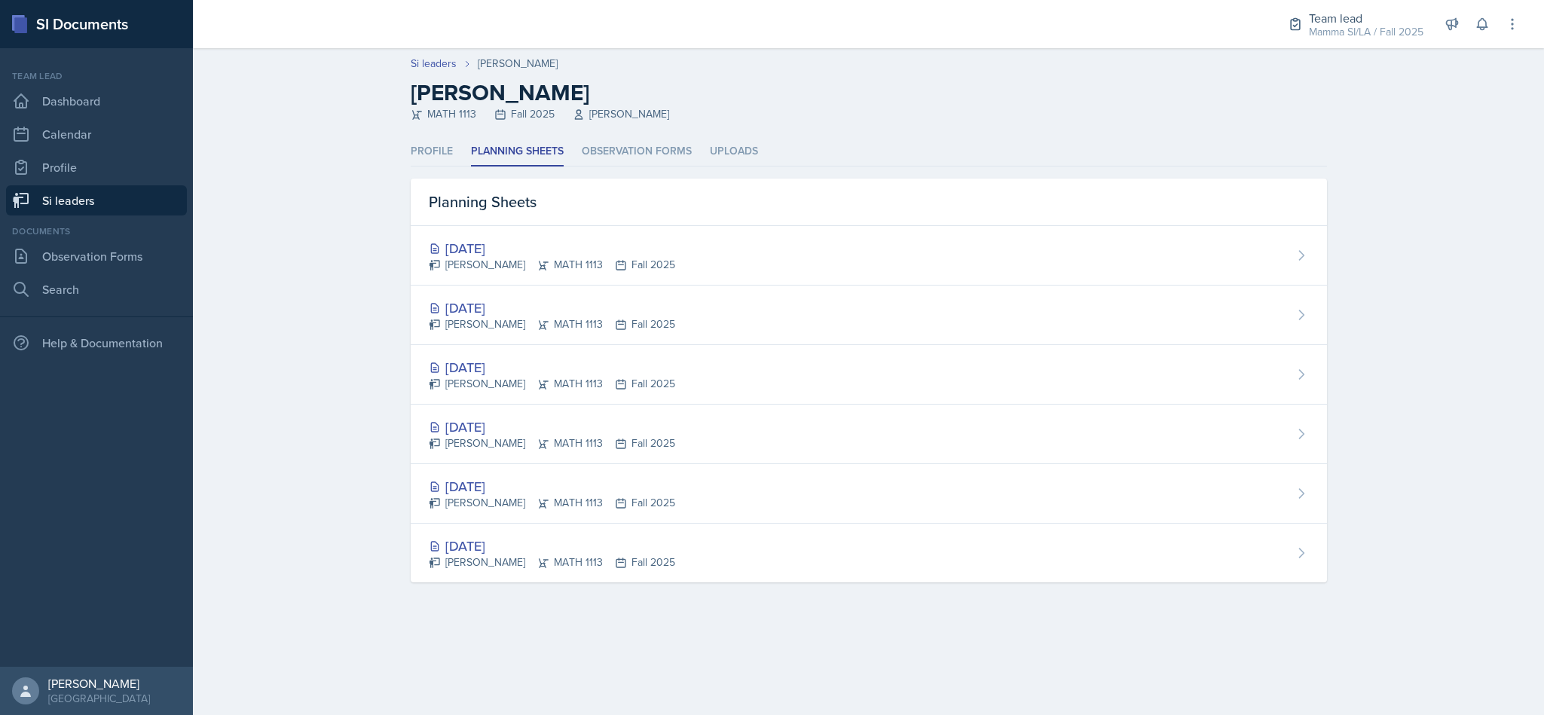
click at [768, 263] on div "Sep 11th, 2025 Michael Golsen MATH 1113 Fall 2025" at bounding box center [869, 256] width 916 height 60
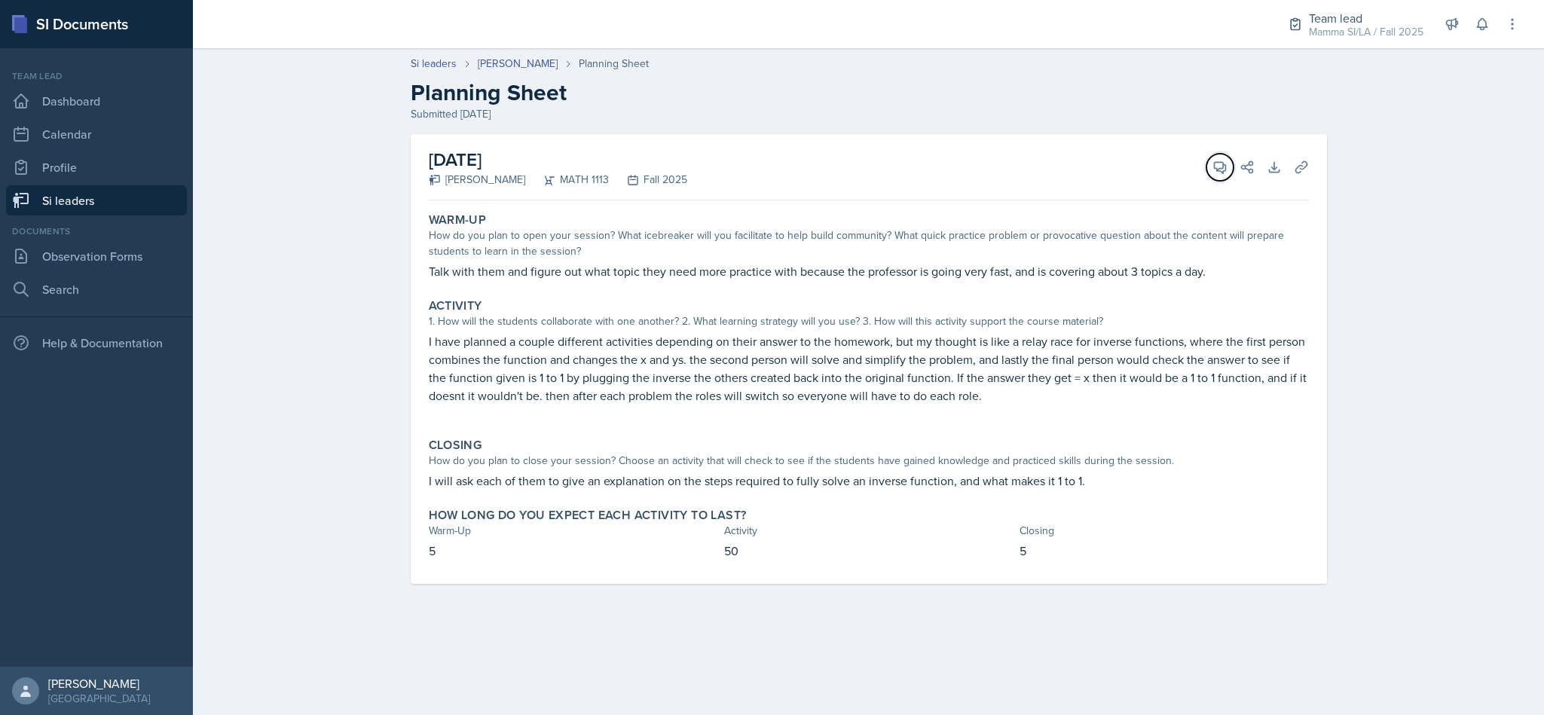
click at [768, 175] on button "View Comments" at bounding box center [1219, 167] width 27 height 27
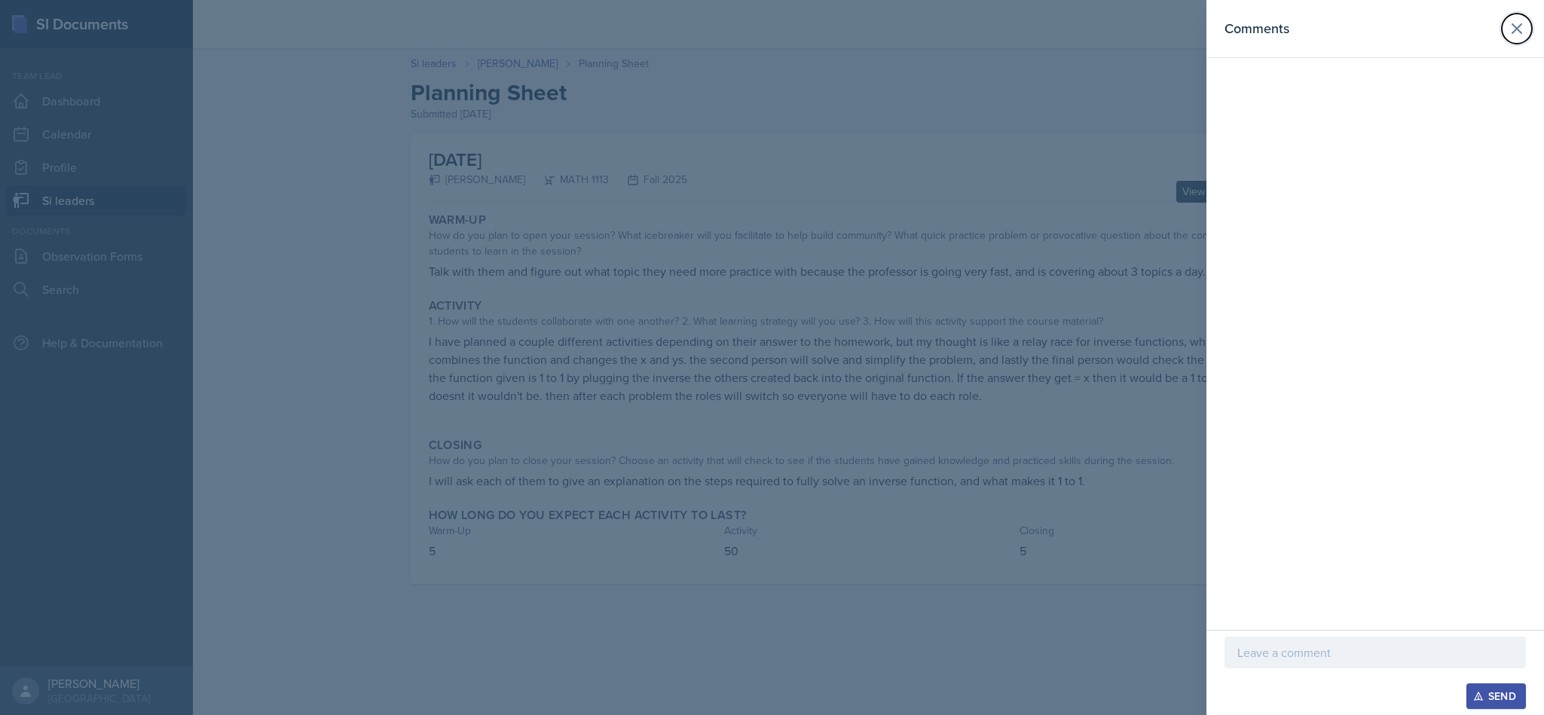
click at [768, 41] on button at bounding box center [1516, 29] width 30 height 30
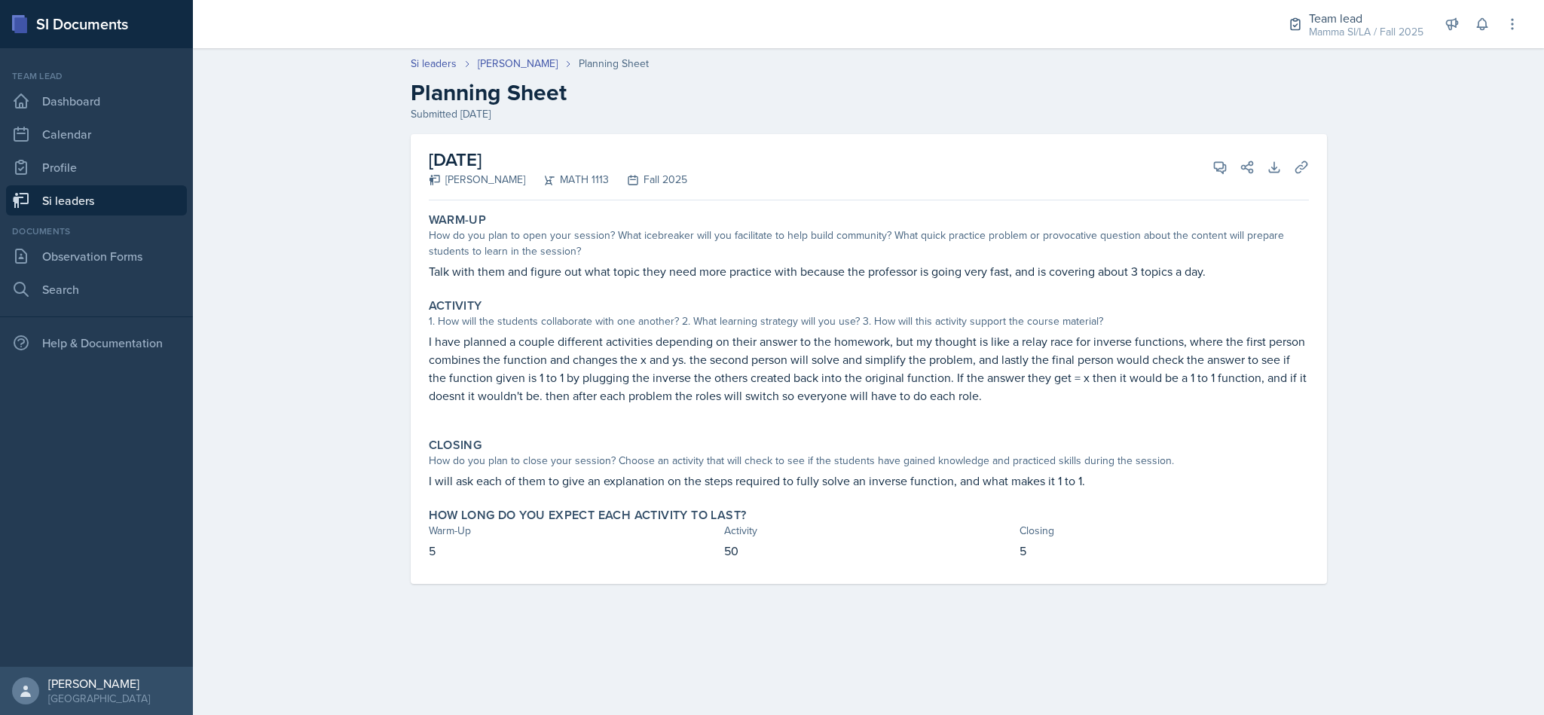
click at [109, 210] on link "Si leaders" at bounding box center [96, 200] width 181 height 30
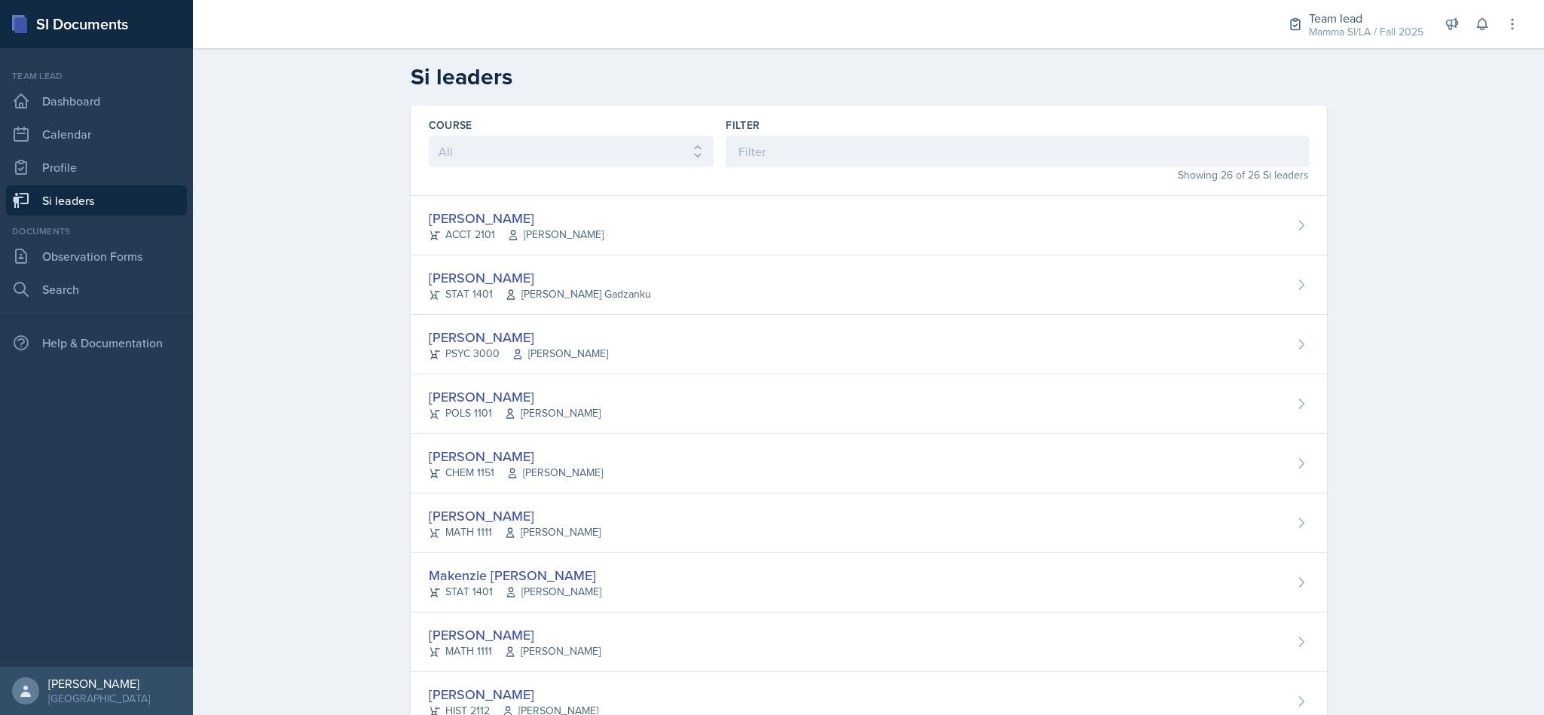
click at [768, 25] on div "Mamma SI/LA / Fall 2025" at bounding box center [1365, 32] width 115 height 16
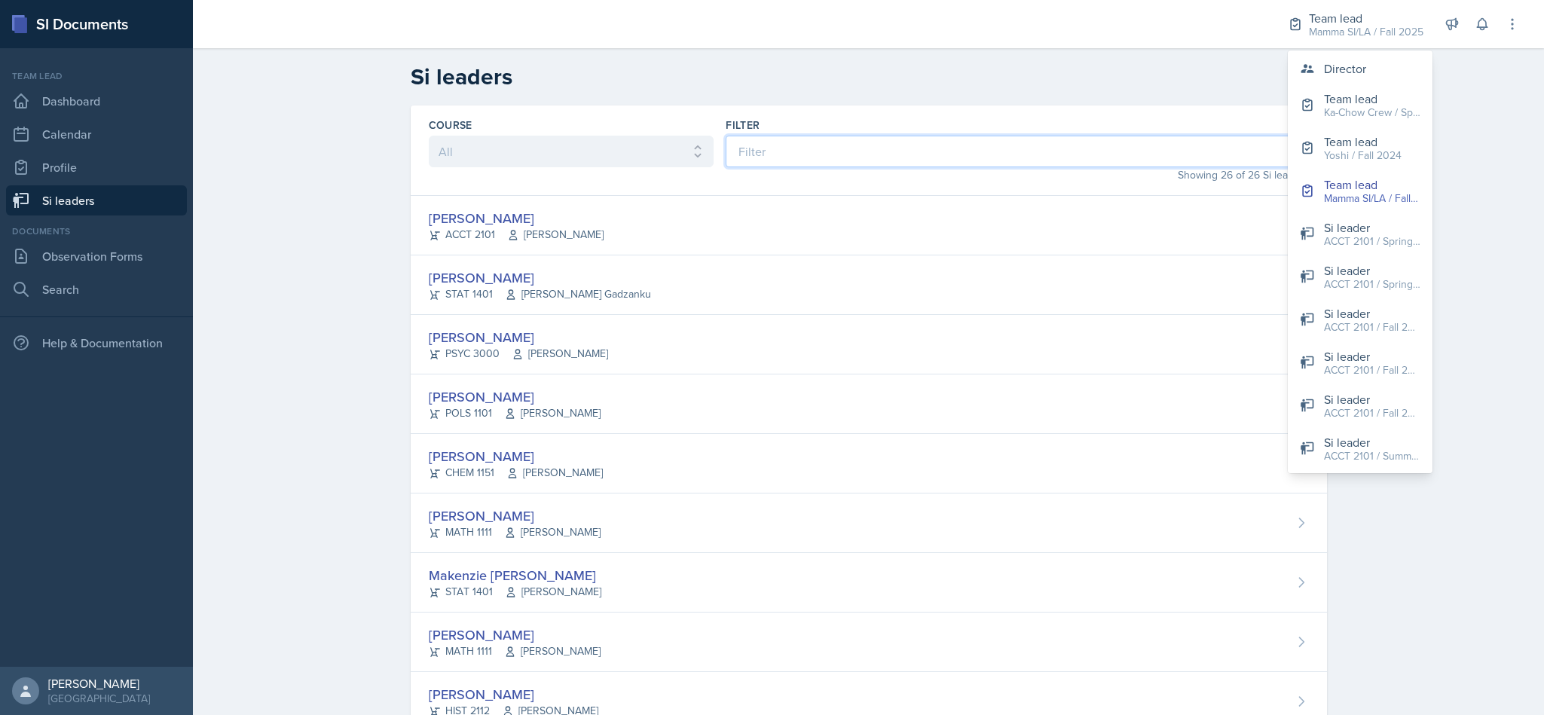
click at [768, 148] on input at bounding box center [1016, 152] width 582 height 32
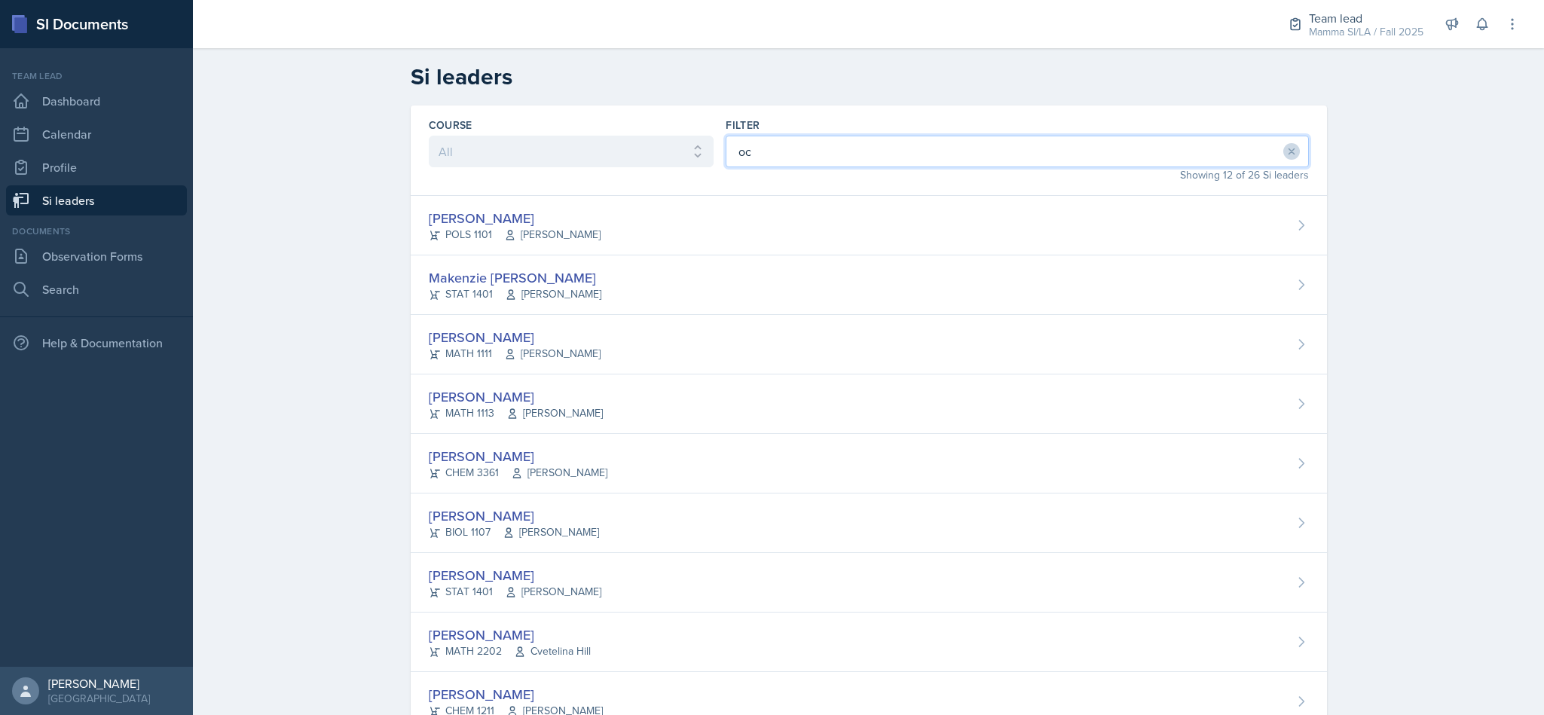
type input "oct"
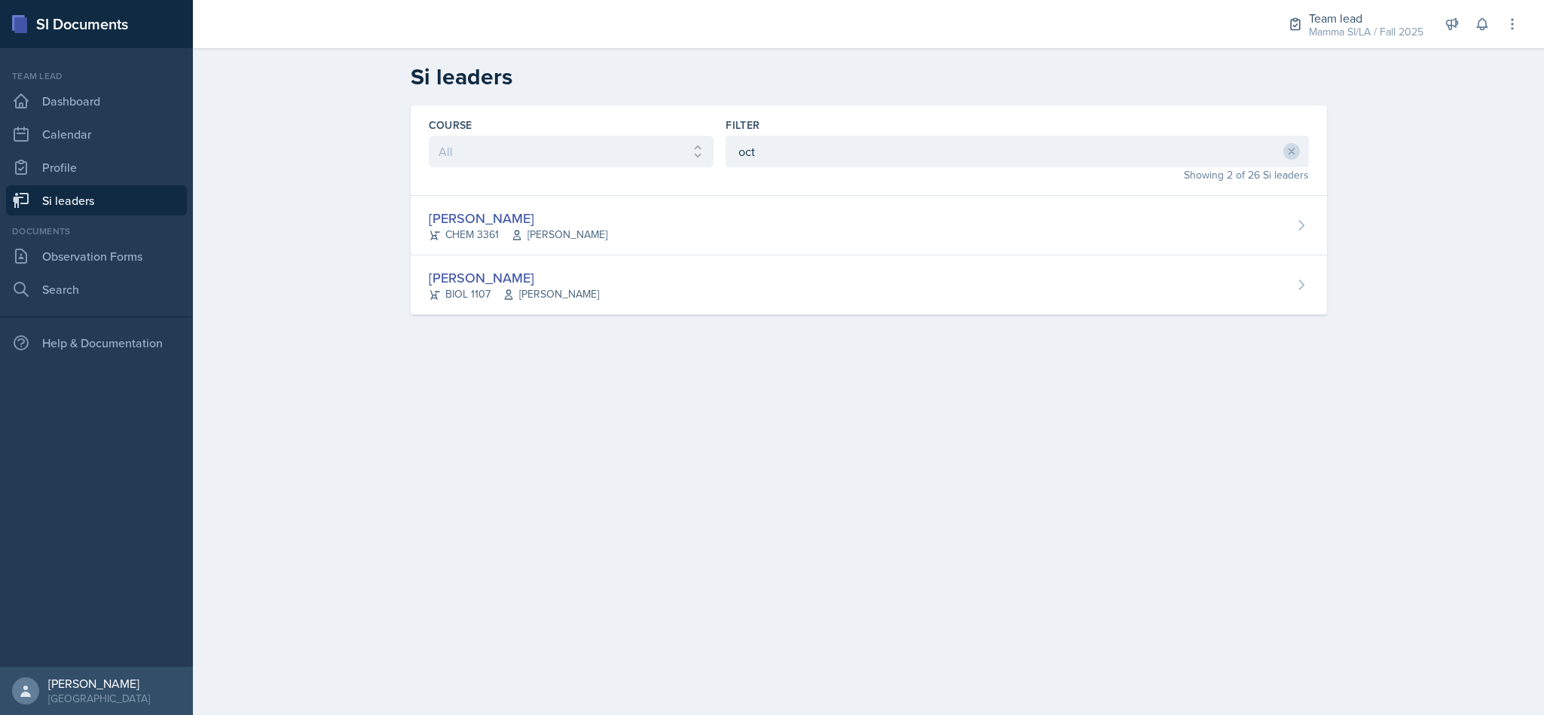
click at [760, 227] on div "Octavia Kaham CHEM 3361 Jack Duff" at bounding box center [869, 226] width 916 height 60
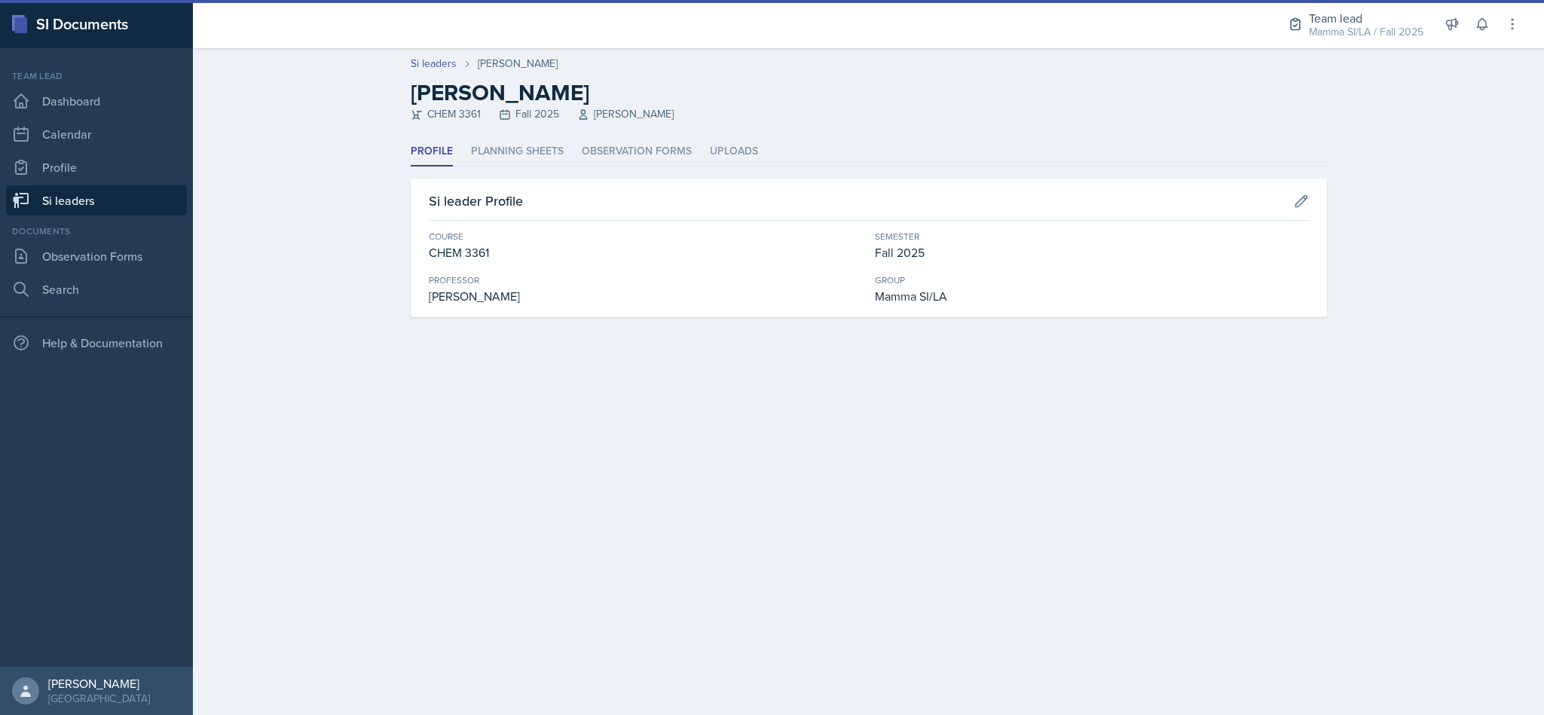
click at [531, 148] on li "Planning Sheets" at bounding box center [517, 151] width 93 height 29
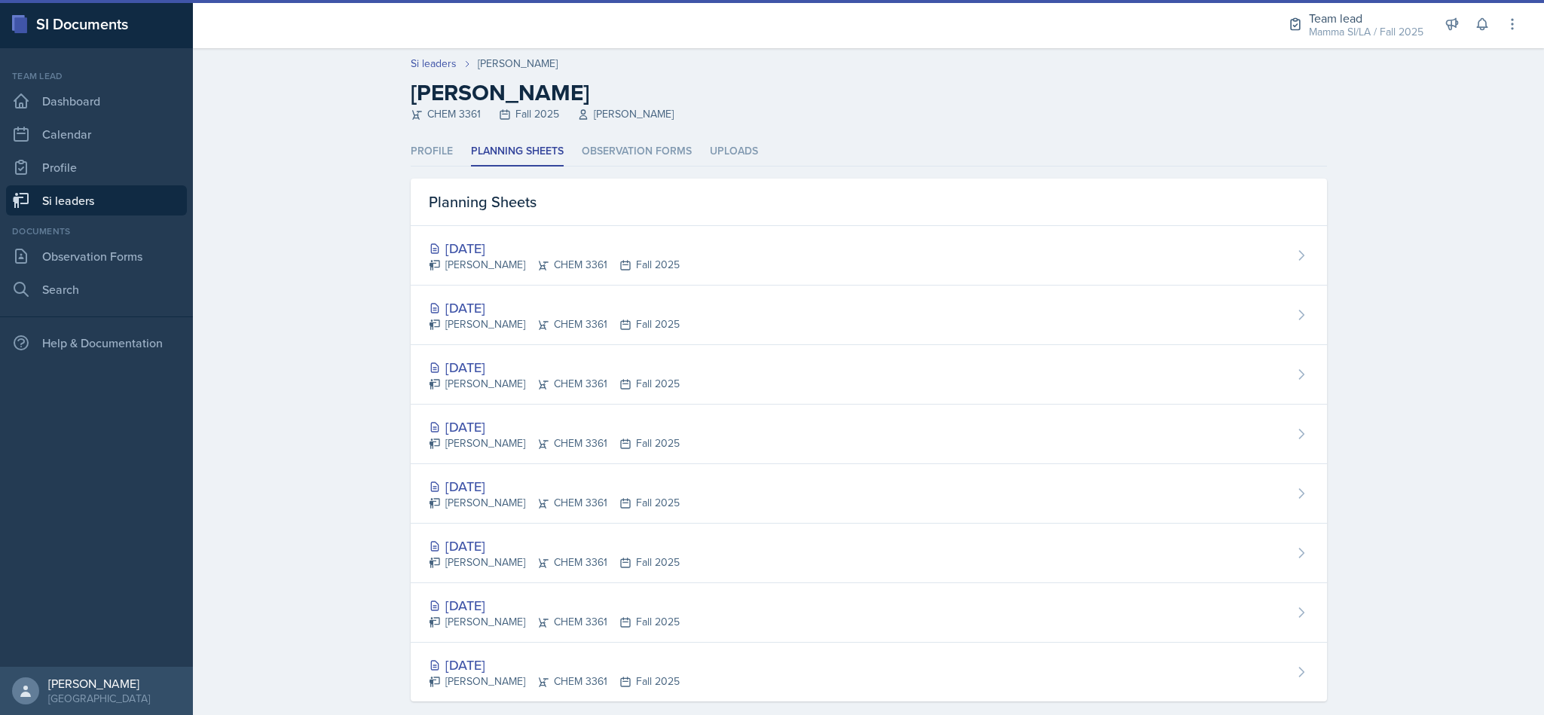
click at [643, 156] on li "Observation Forms" at bounding box center [637, 151] width 110 height 29
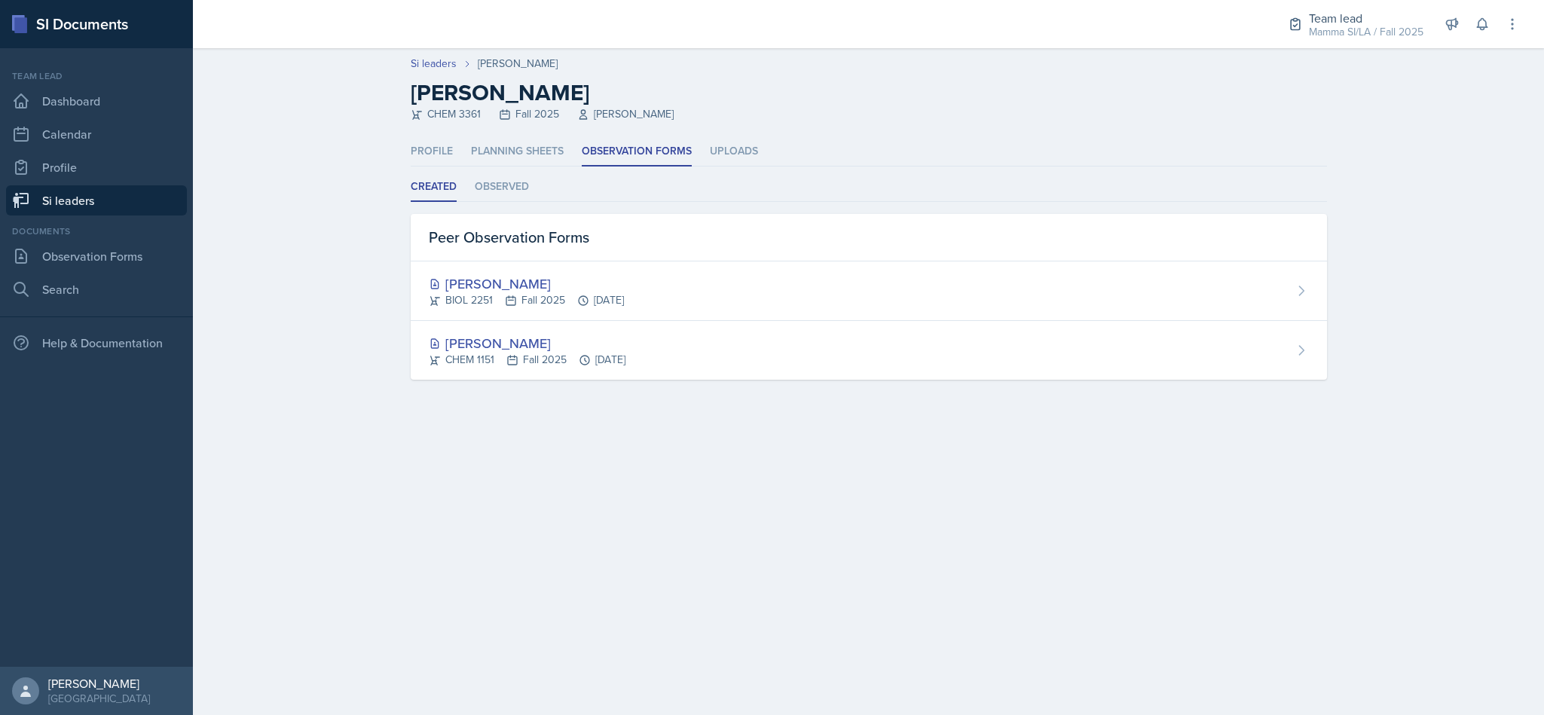
click at [565, 344] on div "[PERSON_NAME]" at bounding box center [527, 343] width 197 height 20
click at [768, 283] on div "Rhema Arnold BIOL 2251 Fall 2025 Sep 10th, 2025" at bounding box center [869, 291] width 916 height 60
click at [756, 346] on div "Kristy Bennett CHEM 1151 Fall 2025 Sep 8th, 2025" at bounding box center [869, 350] width 916 height 59
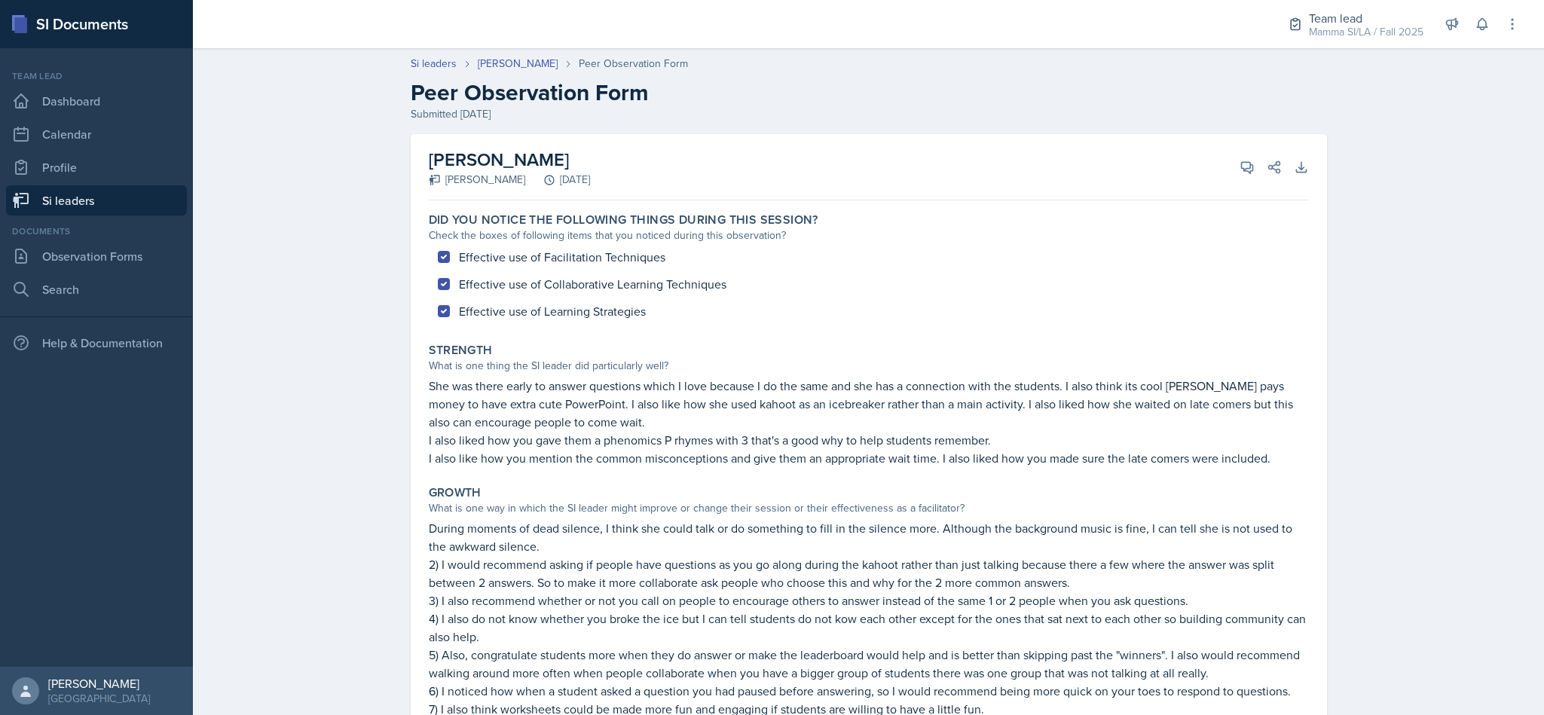
scroll to position [221, 0]
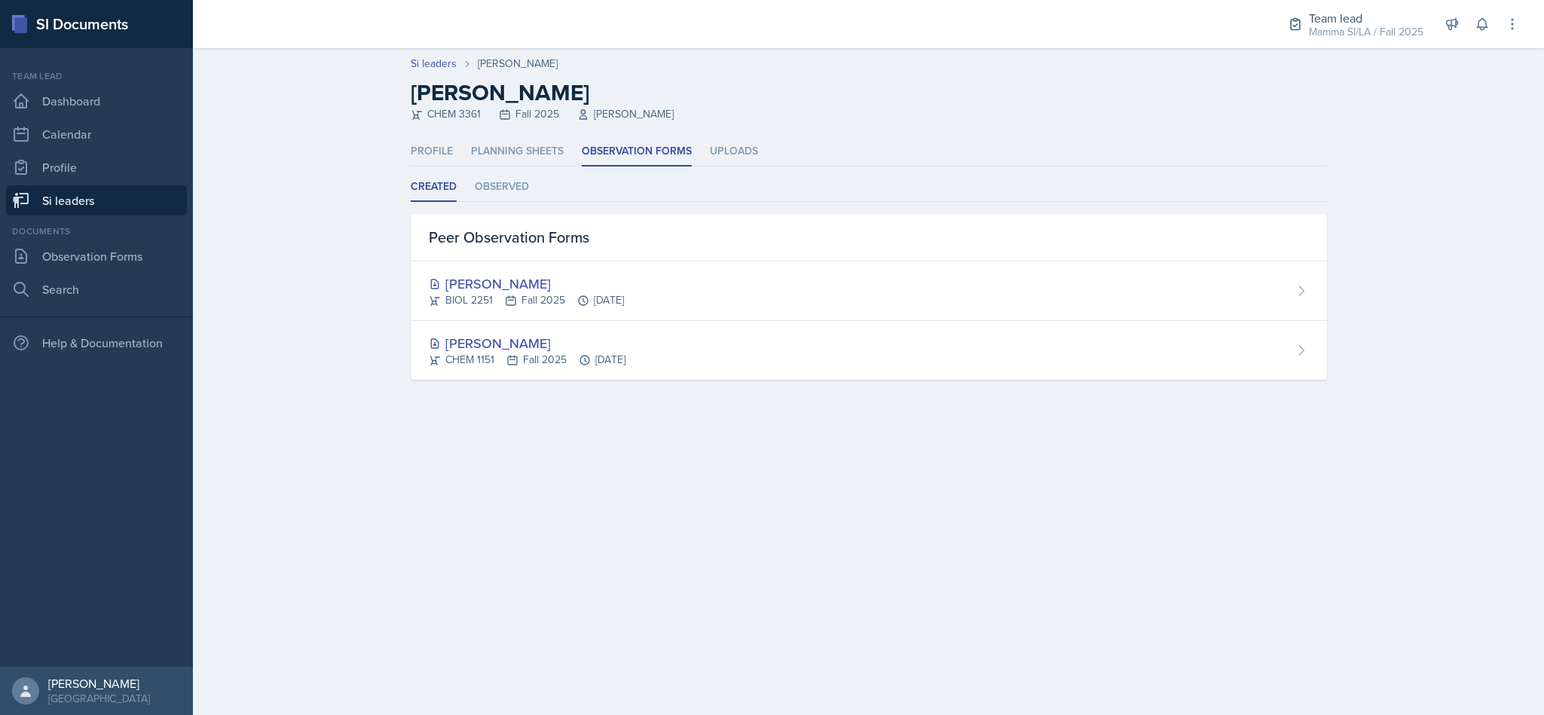
click at [472, 280] on div "[PERSON_NAME]" at bounding box center [526, 283] width 195 height 20
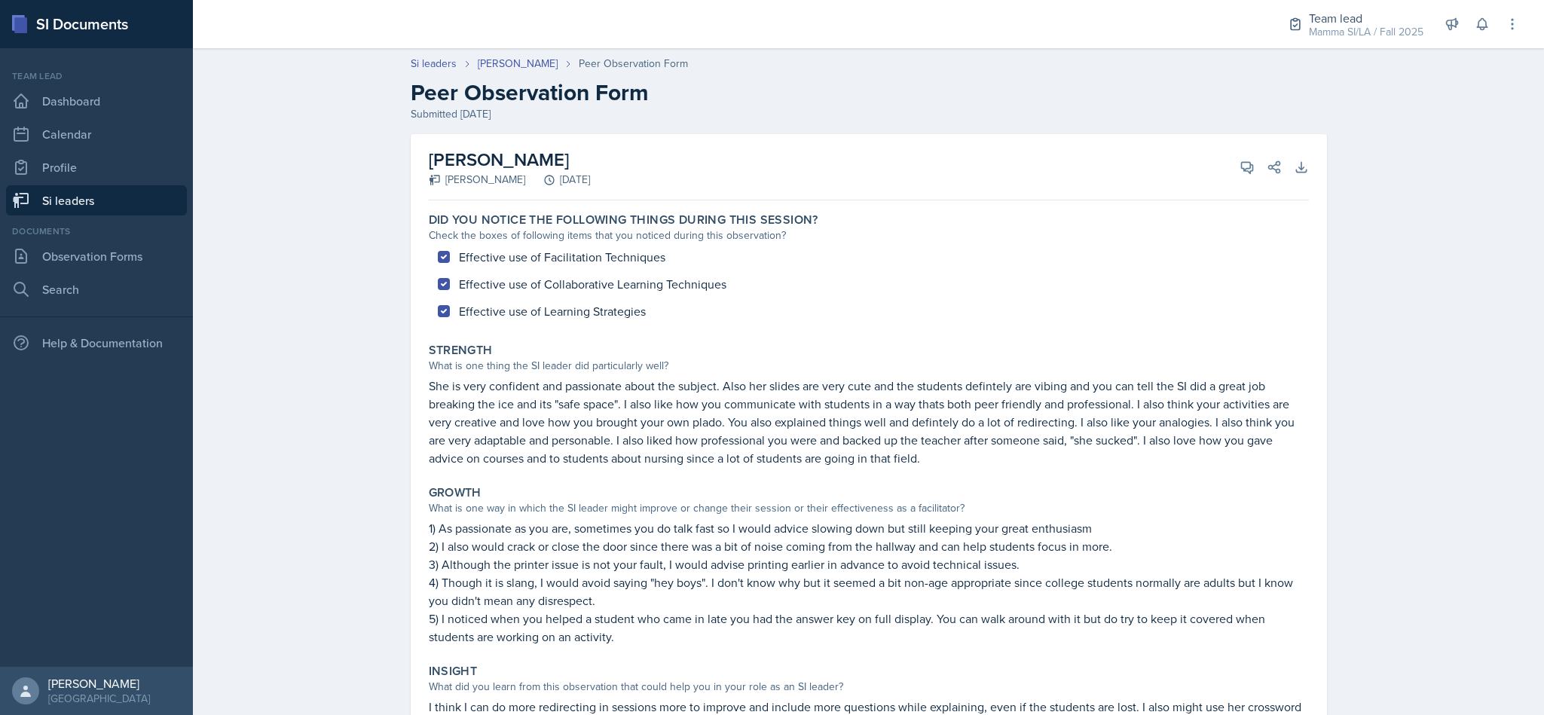
scroll to position [203, 0]
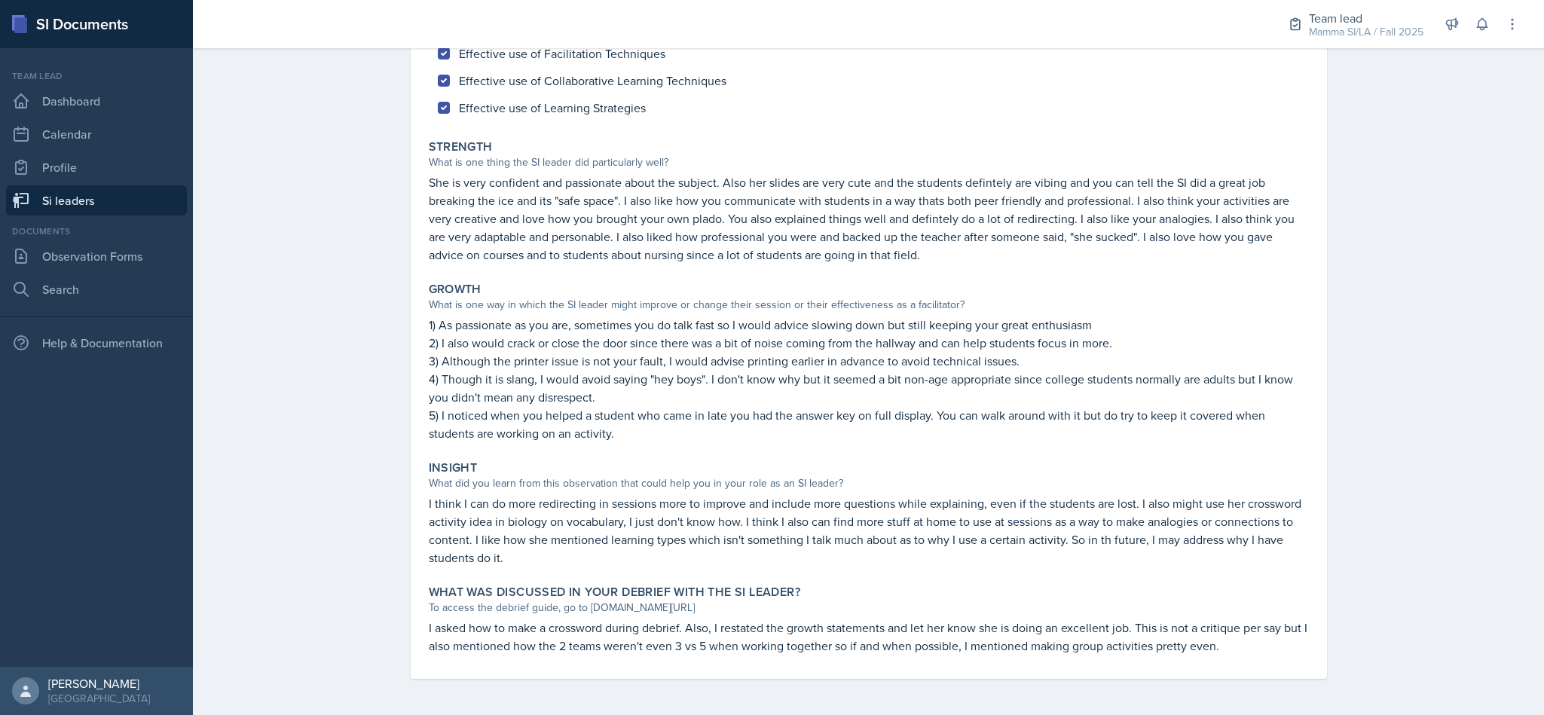
click at [57, 200] on link "Si leaders" at bounding box center [96, 200] width 181 height 30
